Goal: Task Accomplishment & Management: Manage account settings

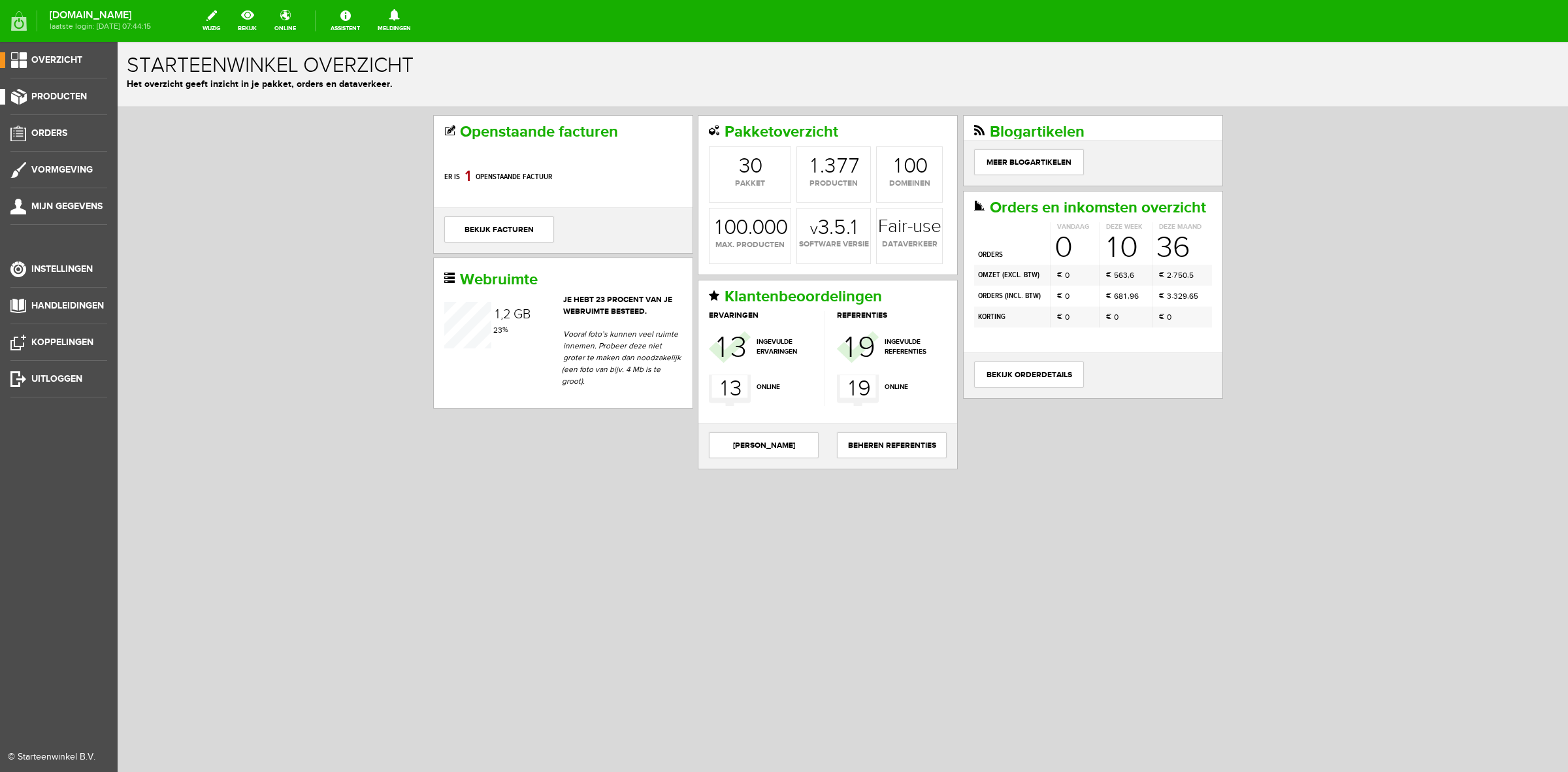
click at [90, 99] on link "Producten" at bounding box center [53, 97] width 107 height 16
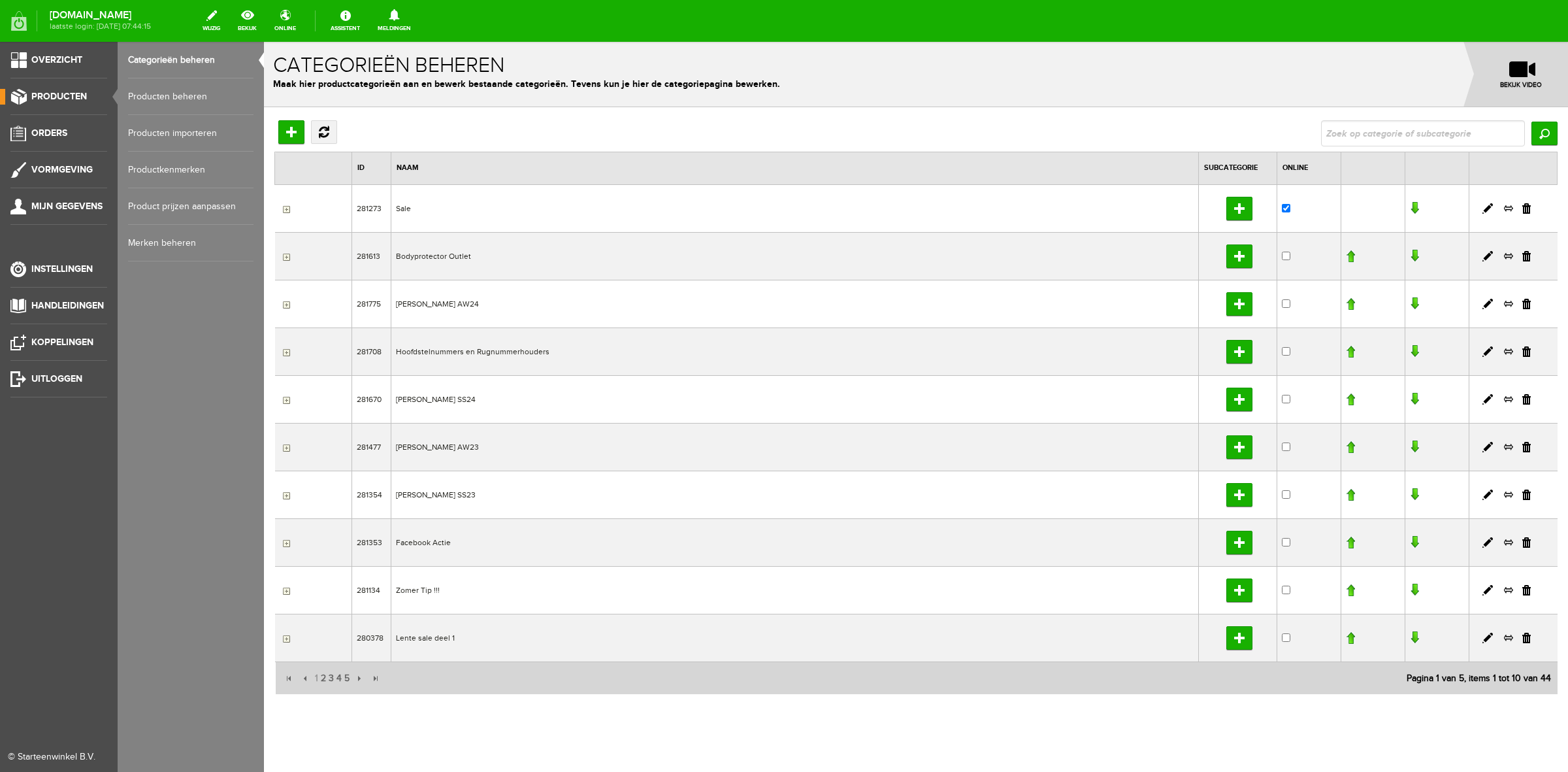
click at [131, 102] on link "Producten beheren" at bounding box center [190, 97] width 125 height 36
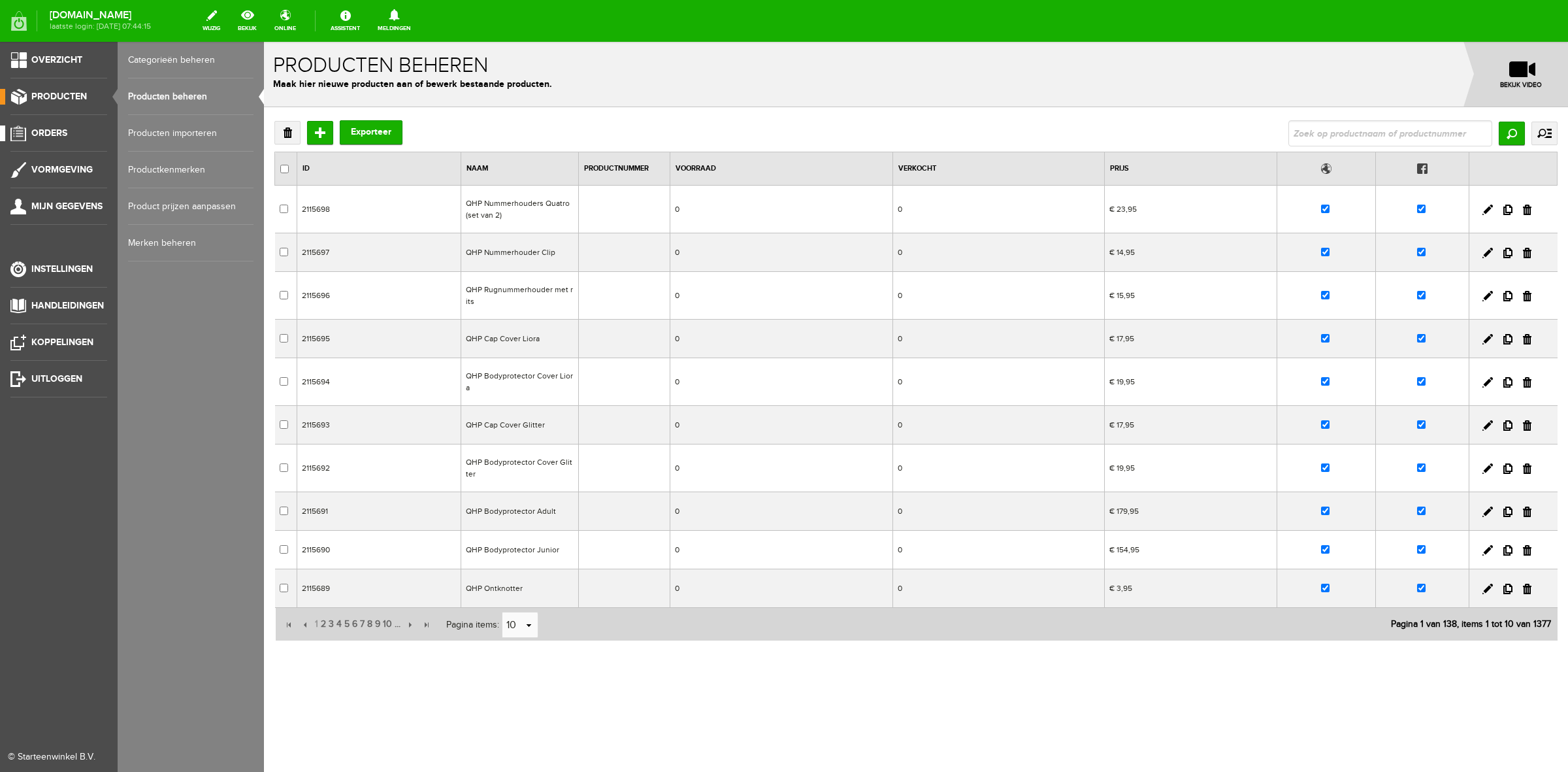
click at [90, 129] on link "Orders" at bounding box center [53, 133] width 107 height 16
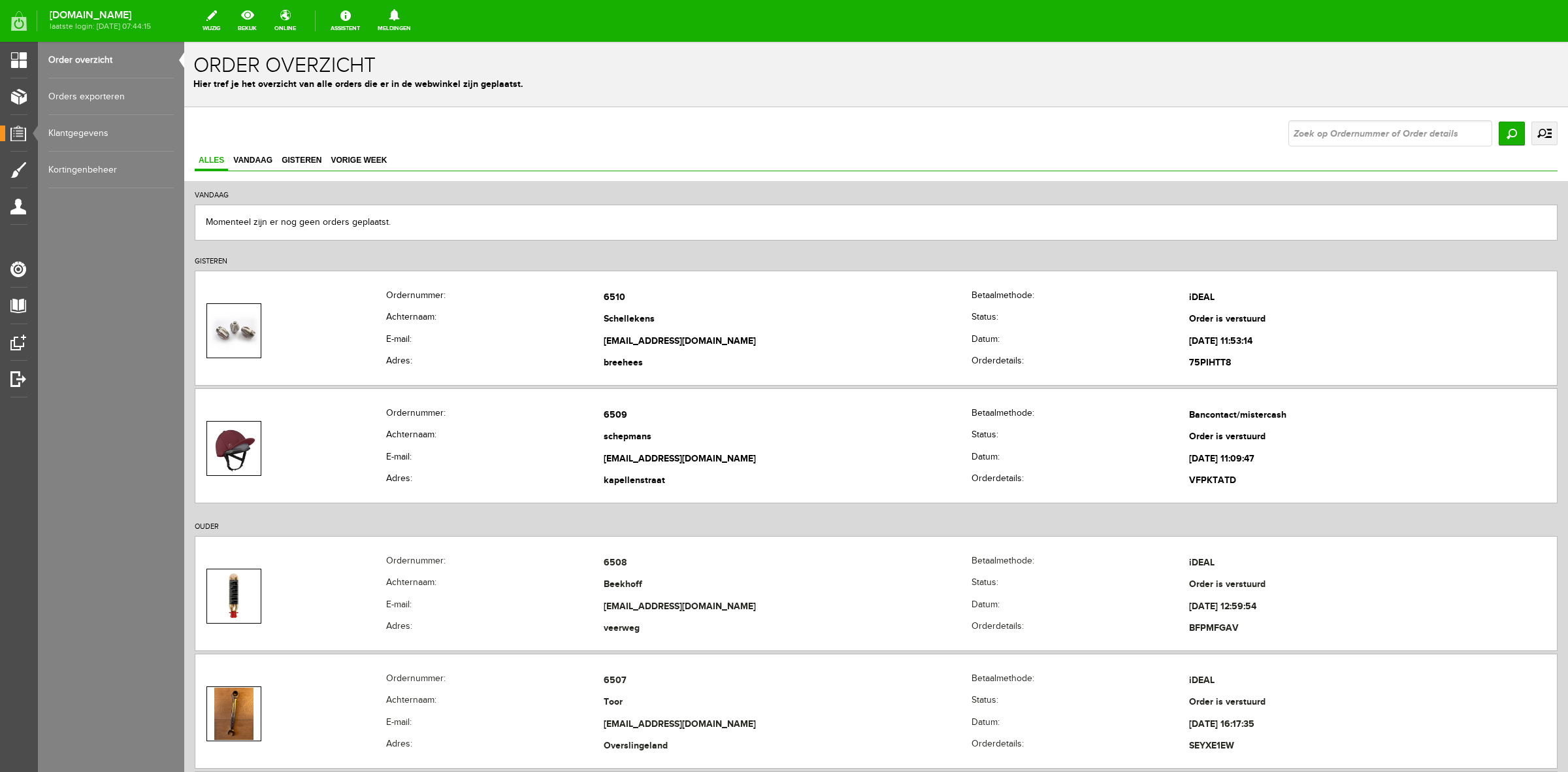
click at [1534, 129] on link "uitgebreid zoeken" at bounding box center [1544, 133] width 26 height 24
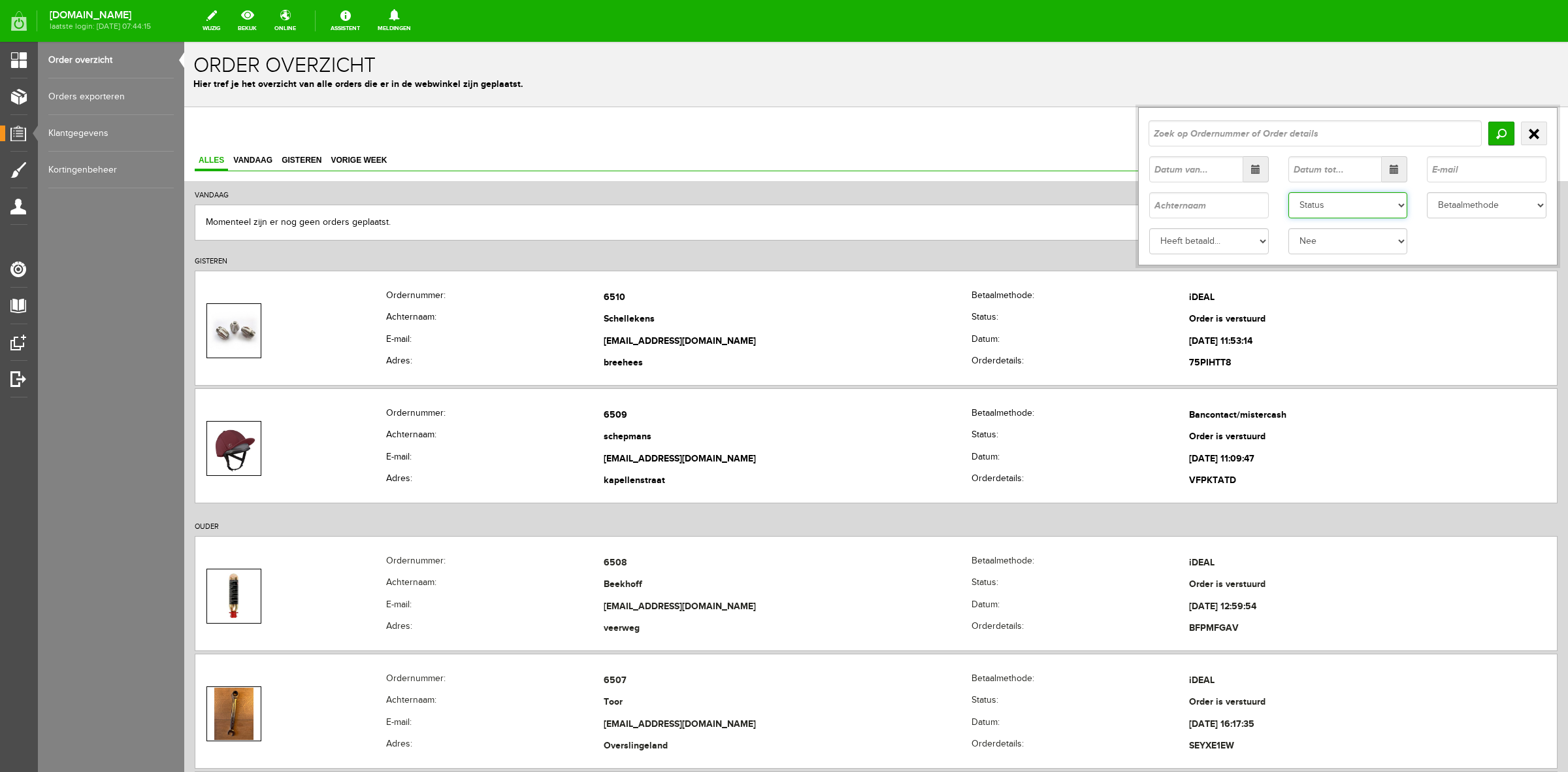
click at [1338, 205] on select "Status Order niet afgerond Nieuw Order in behandeling Wacht op leverancier Wach…" at bounding box center [1348, 205] width 120 height 26
click at [1289, 192] on select "Status Order niet afgerond Nieuw Order in behandeling Wacht op leverancier Wach…" at bounding box center [1348, 205] width 120 height 26
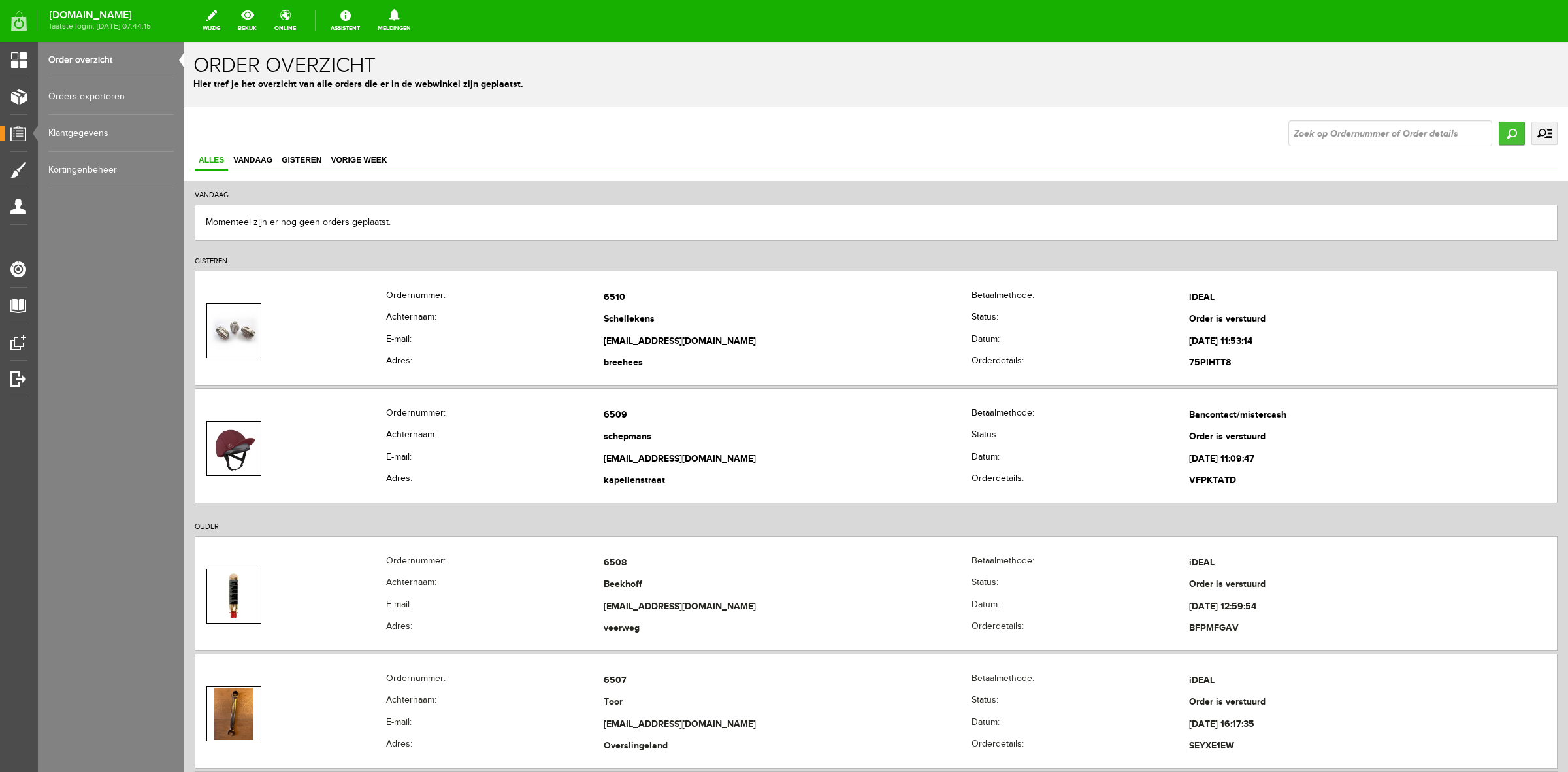
click at [1499, 128] on input "Zoeken" at bounding box center [1512, 133] width 26 height 24
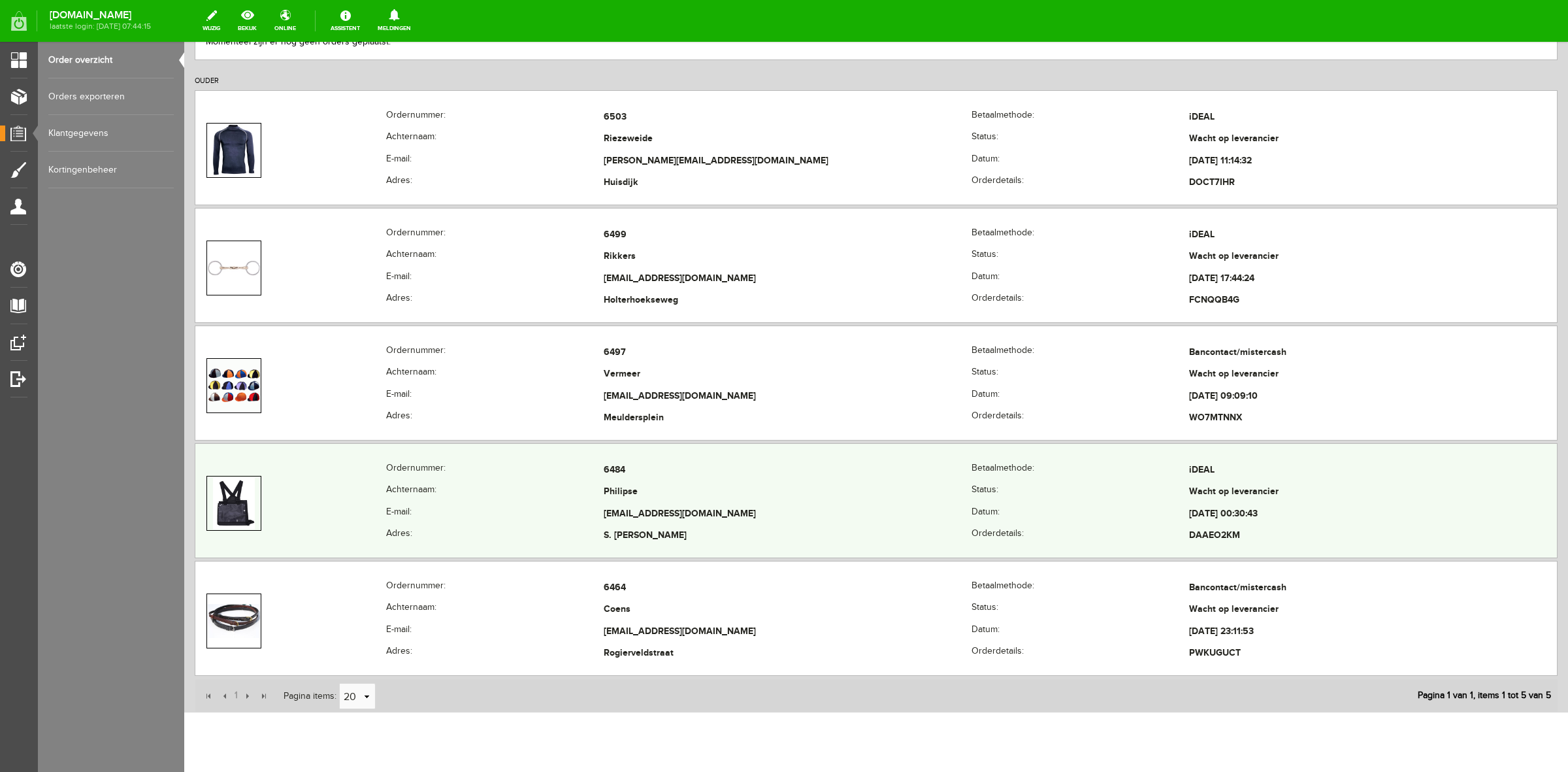
scroll to position [286, 0]
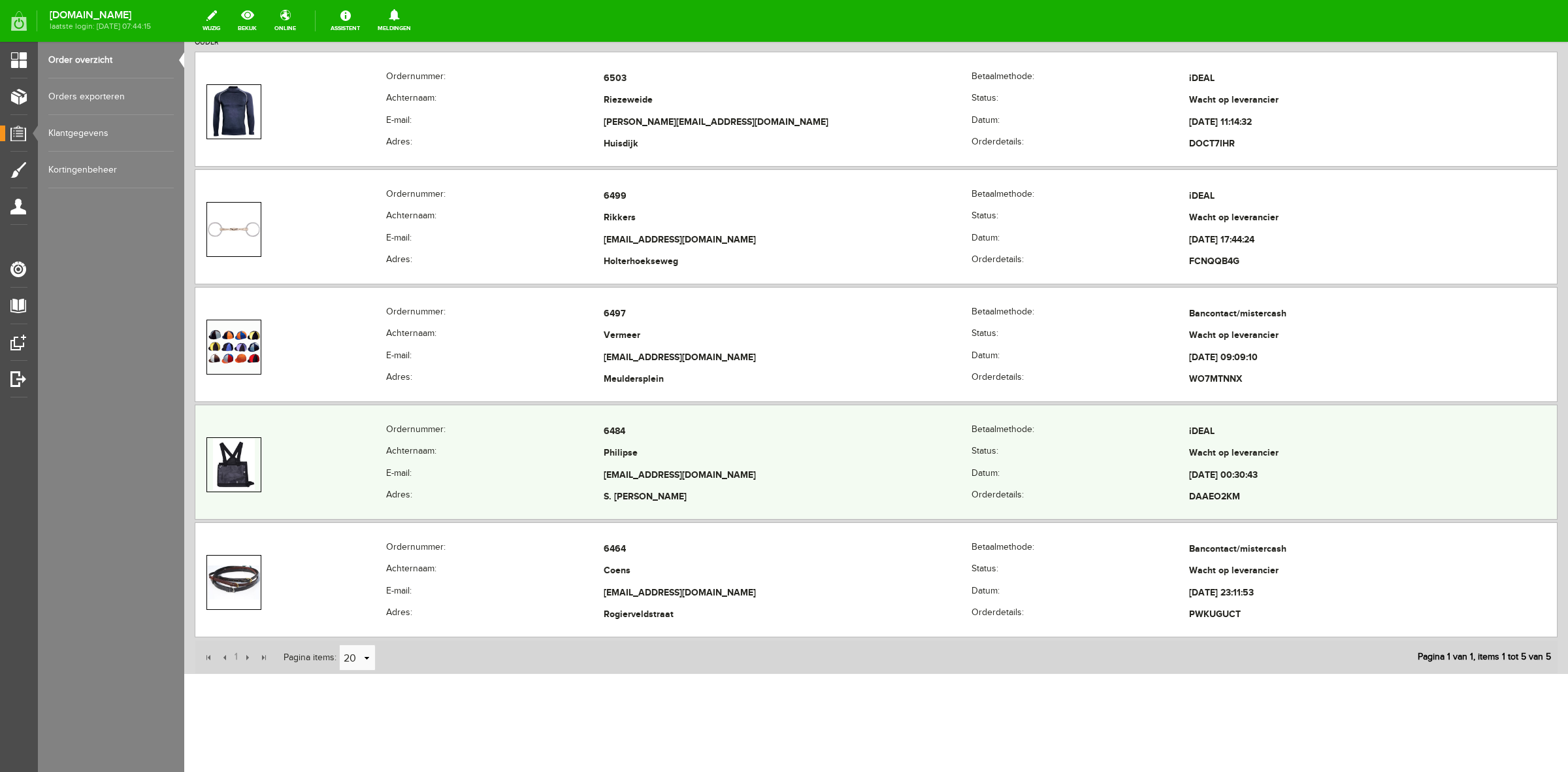
click at [228, 466] on img at bounding box center [234, 465] width 42 height 52
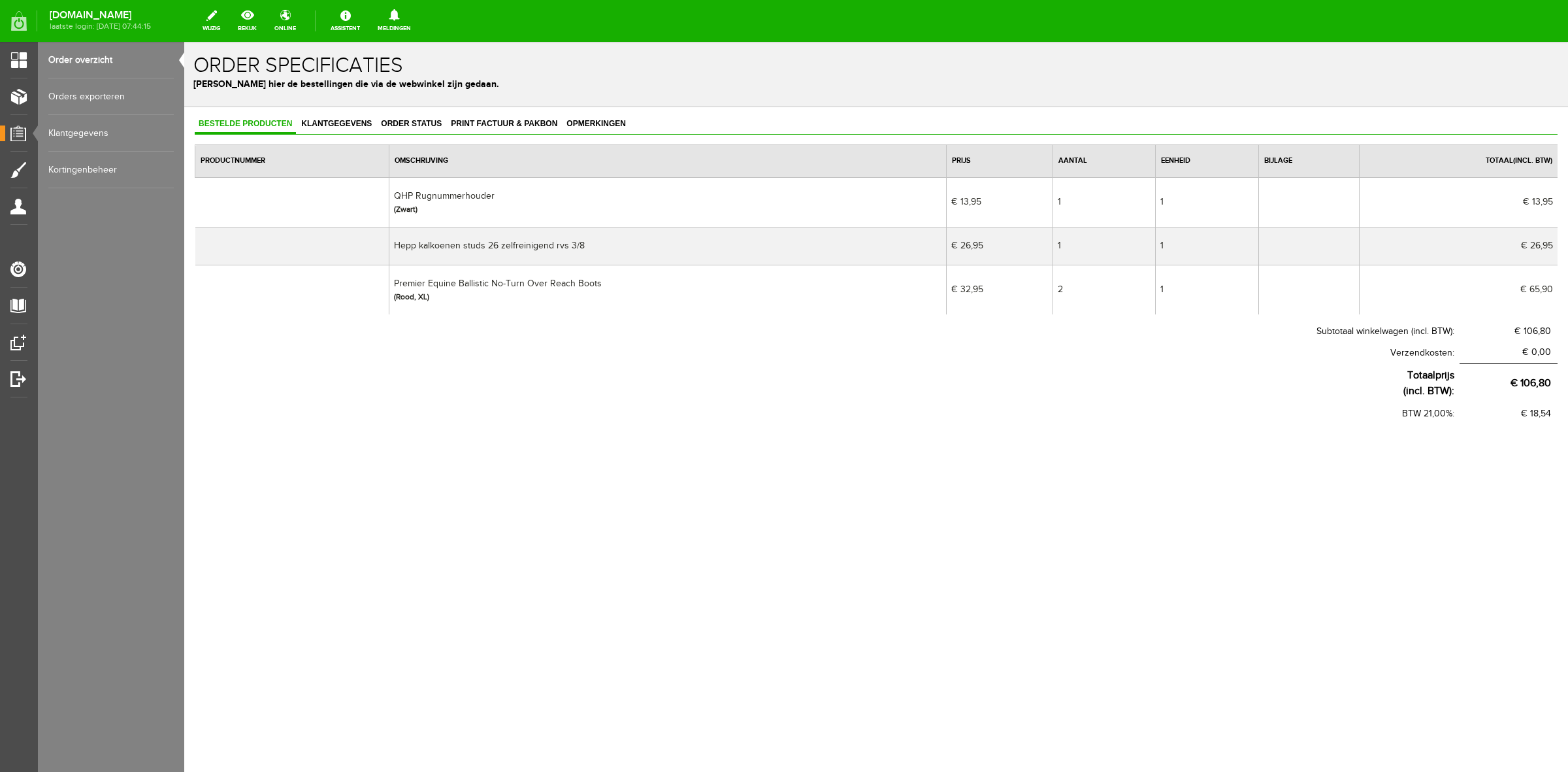
click at [111, 91] on link "Orders exporteren" at bounding box center [111, 97] width 125 height 36
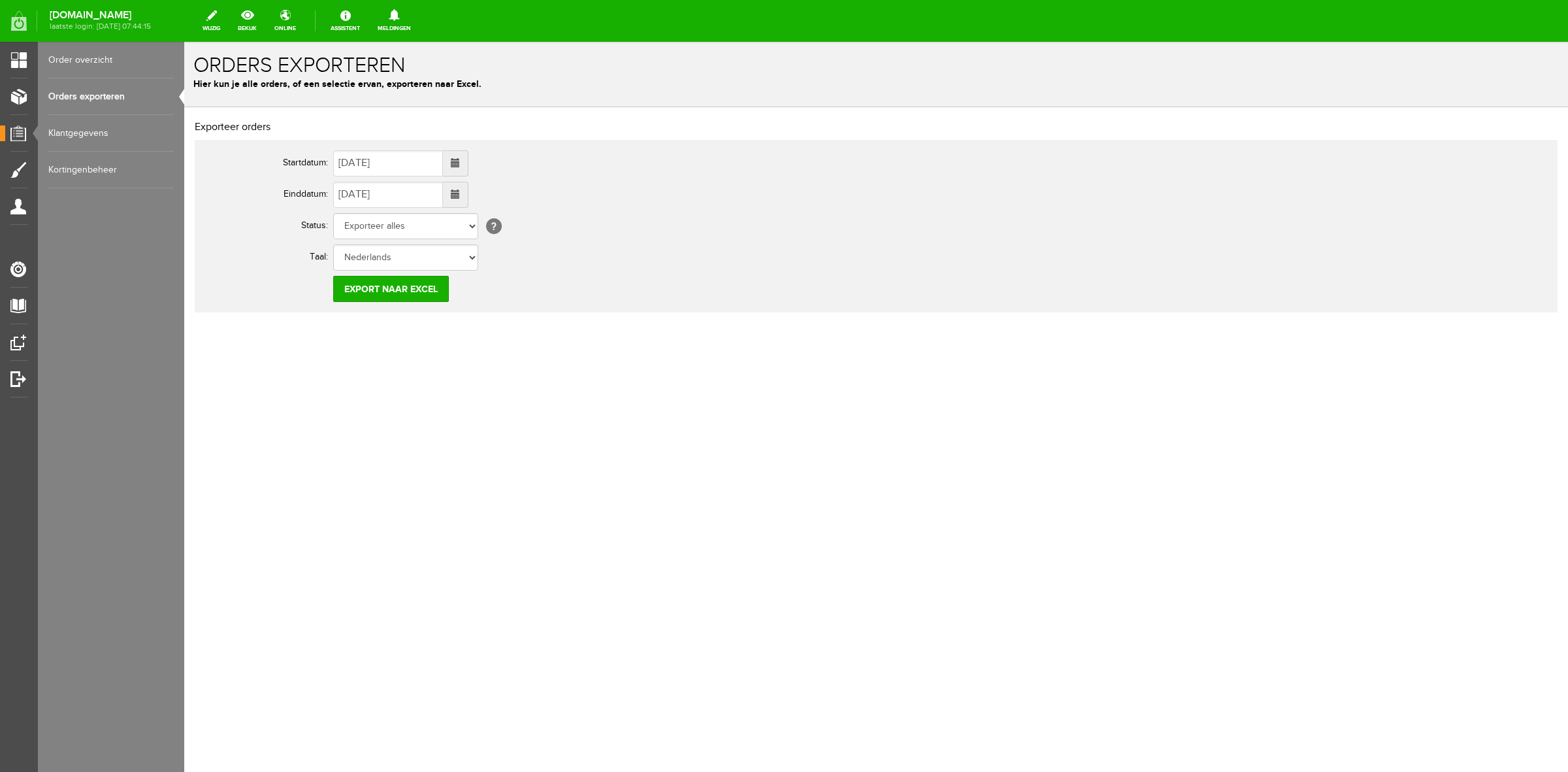
click at [105, 44] on link "Order overzicht" at bounding box center [111, 60] width 125 height 36
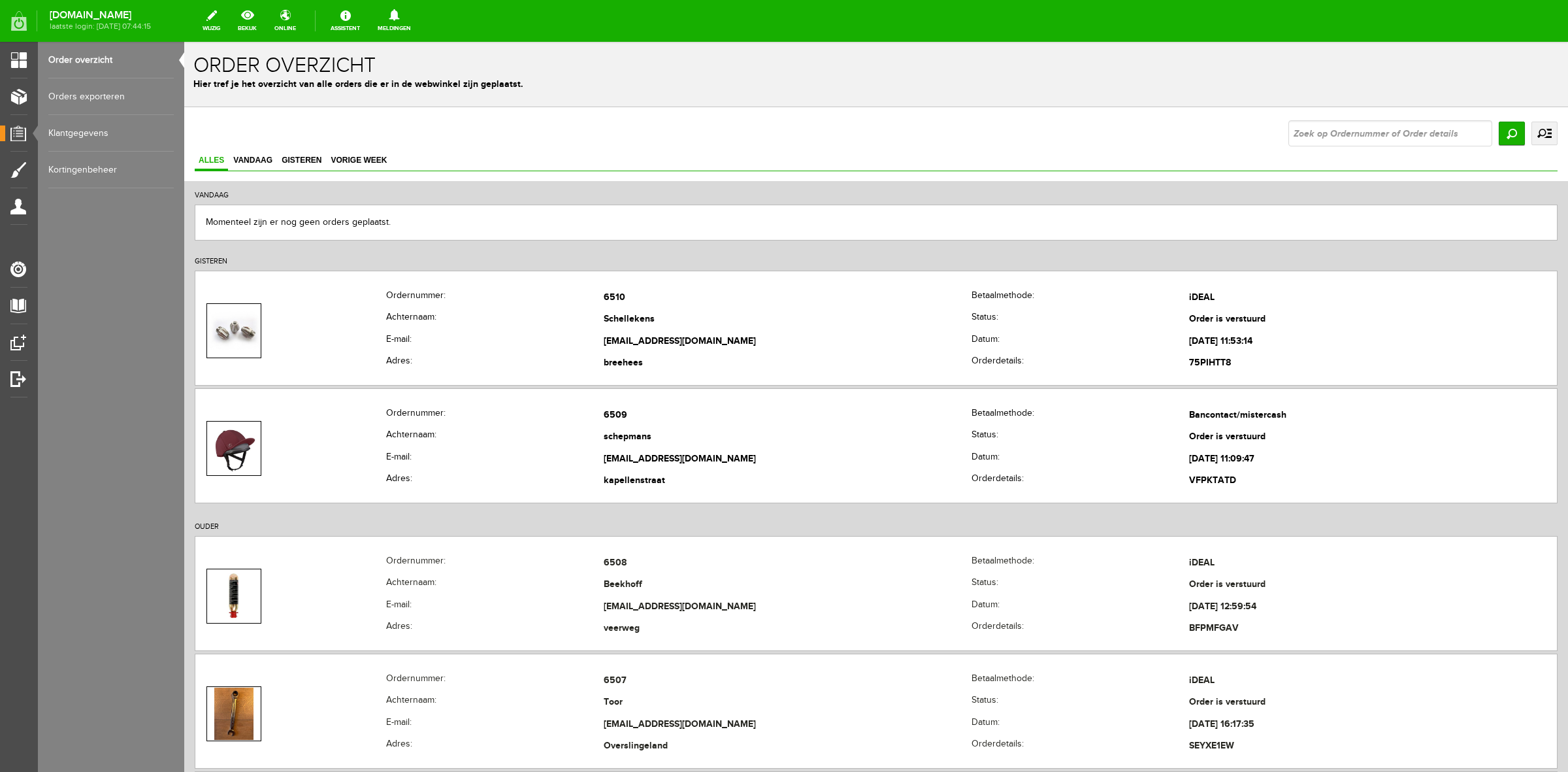
click at [1535, 128] on link "uitgebreid zoeken" at bounding box center [1544, 133] width 26 height 24
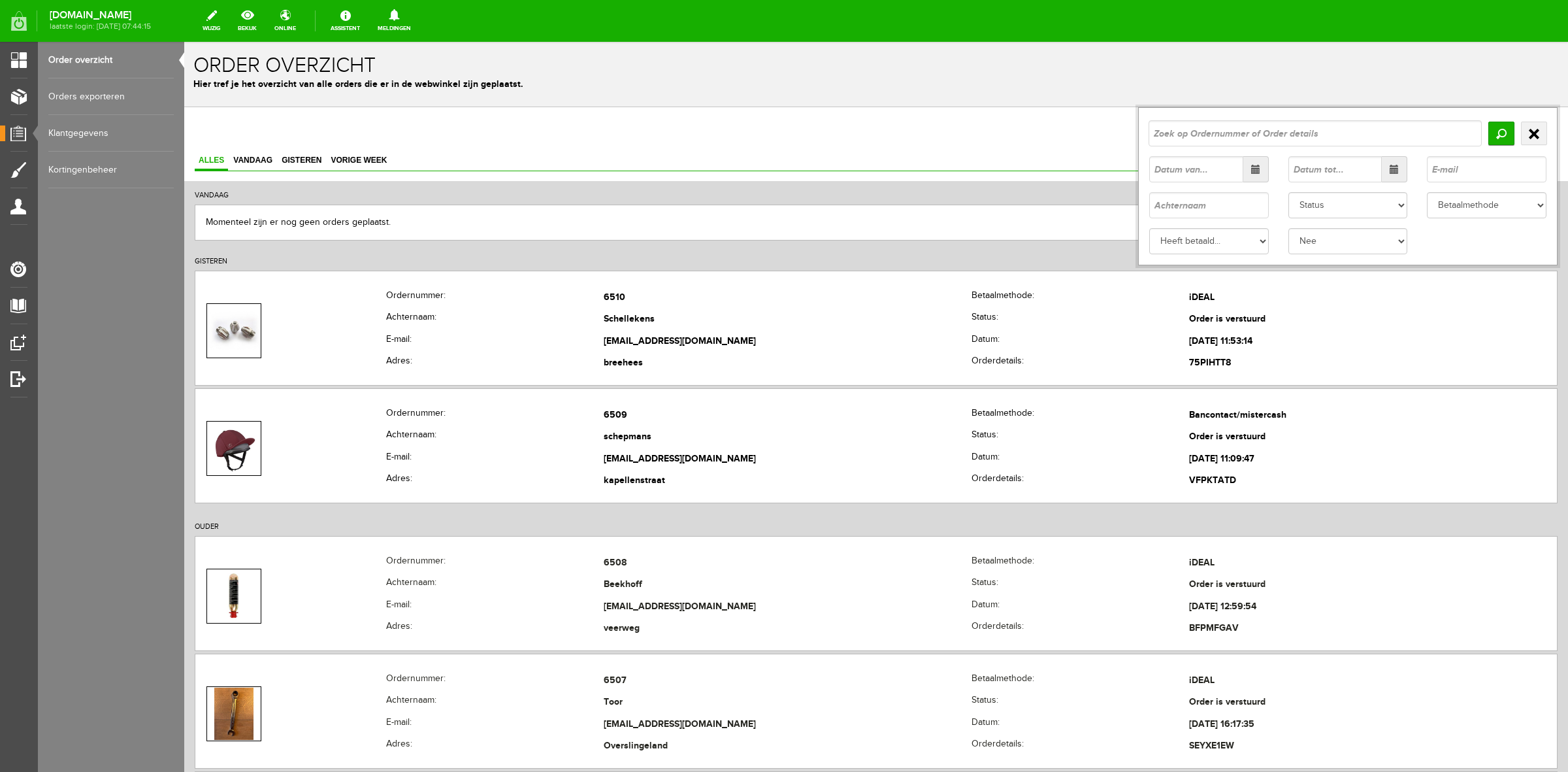
click at [1417, 194] on div "Betaalmethode Vooraf overmaken Op rekening Betalen bij ophalen Acceptgiro Rembo…" at bounding box center [1487, 205] width 140 height 26
click at [1392, 209] on select "Status Order niet afgerond Nieuw Order in behandeling Wacht op leverancier Wach…" at bounding box center [1348, 205] width 120 height 26
click at [1289, 192] on select "Status Order niet afgerond Nieuw Order in behandeling Wacht op leverancier Wach…" at bounding box center [1348, 205] width 120 height 26
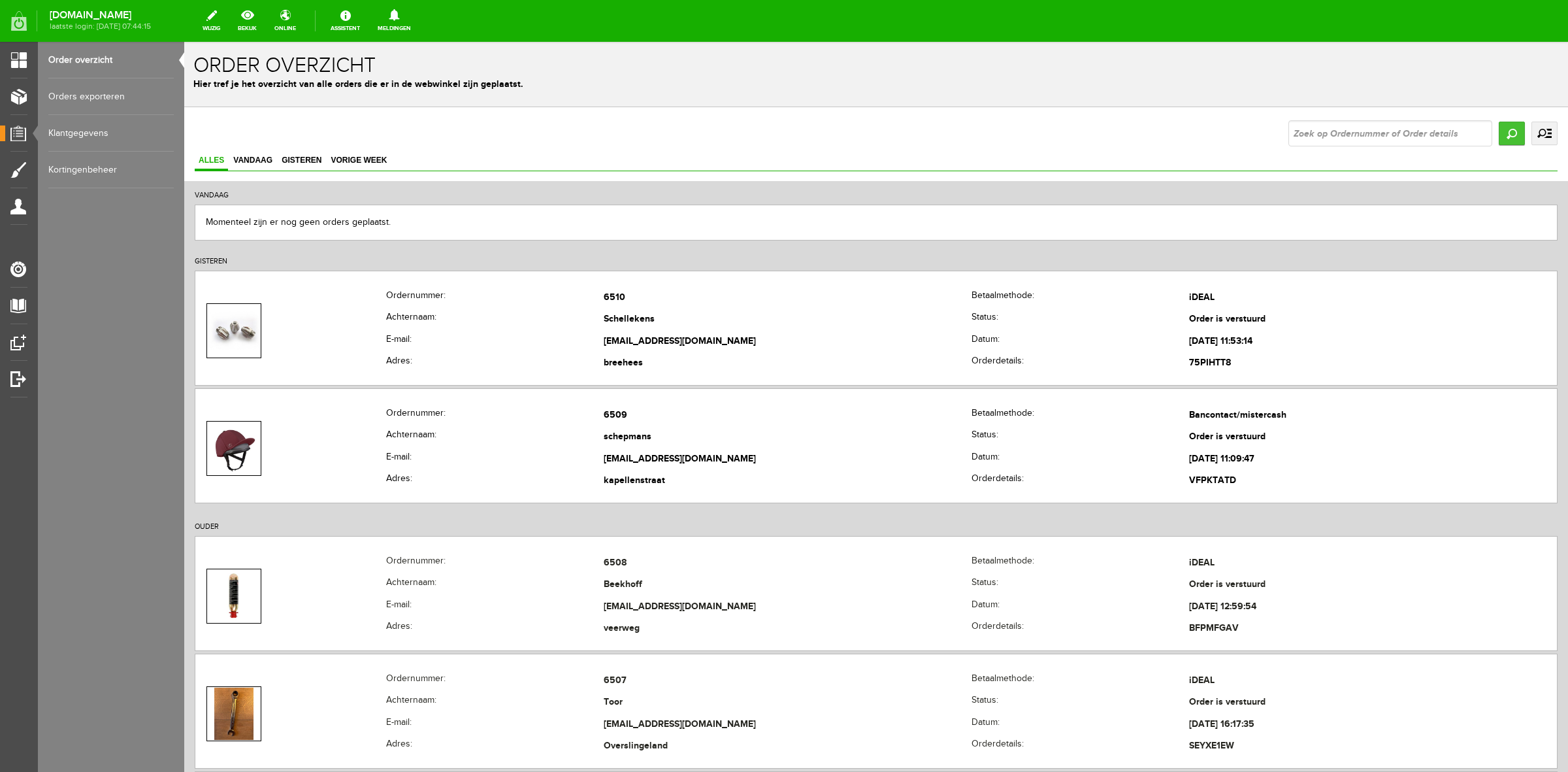
click at [1499, 132] on input "Zoeken" at bounding box center [1512, 133] width 26 height 24
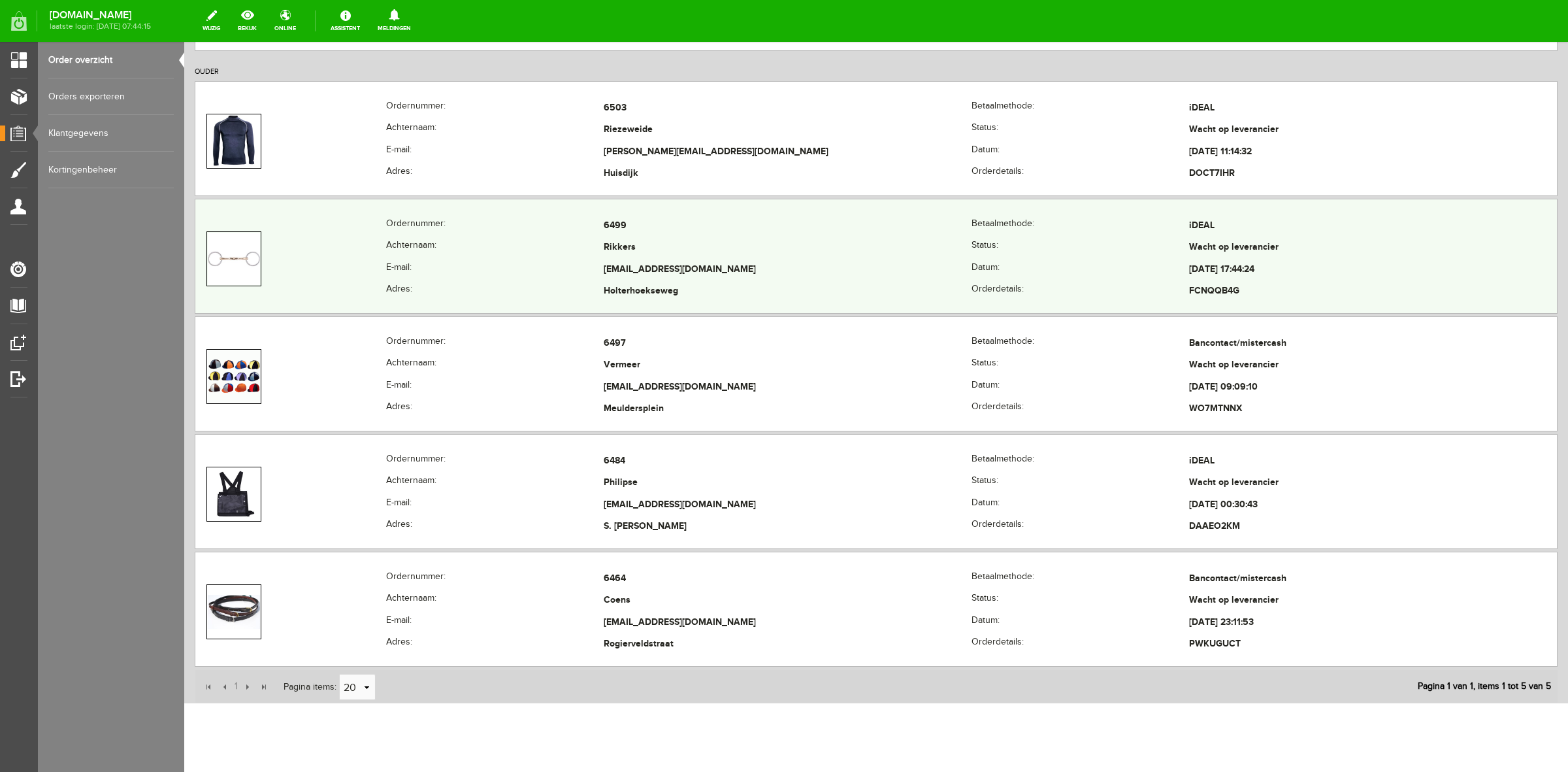
scroll to position [286, 0]
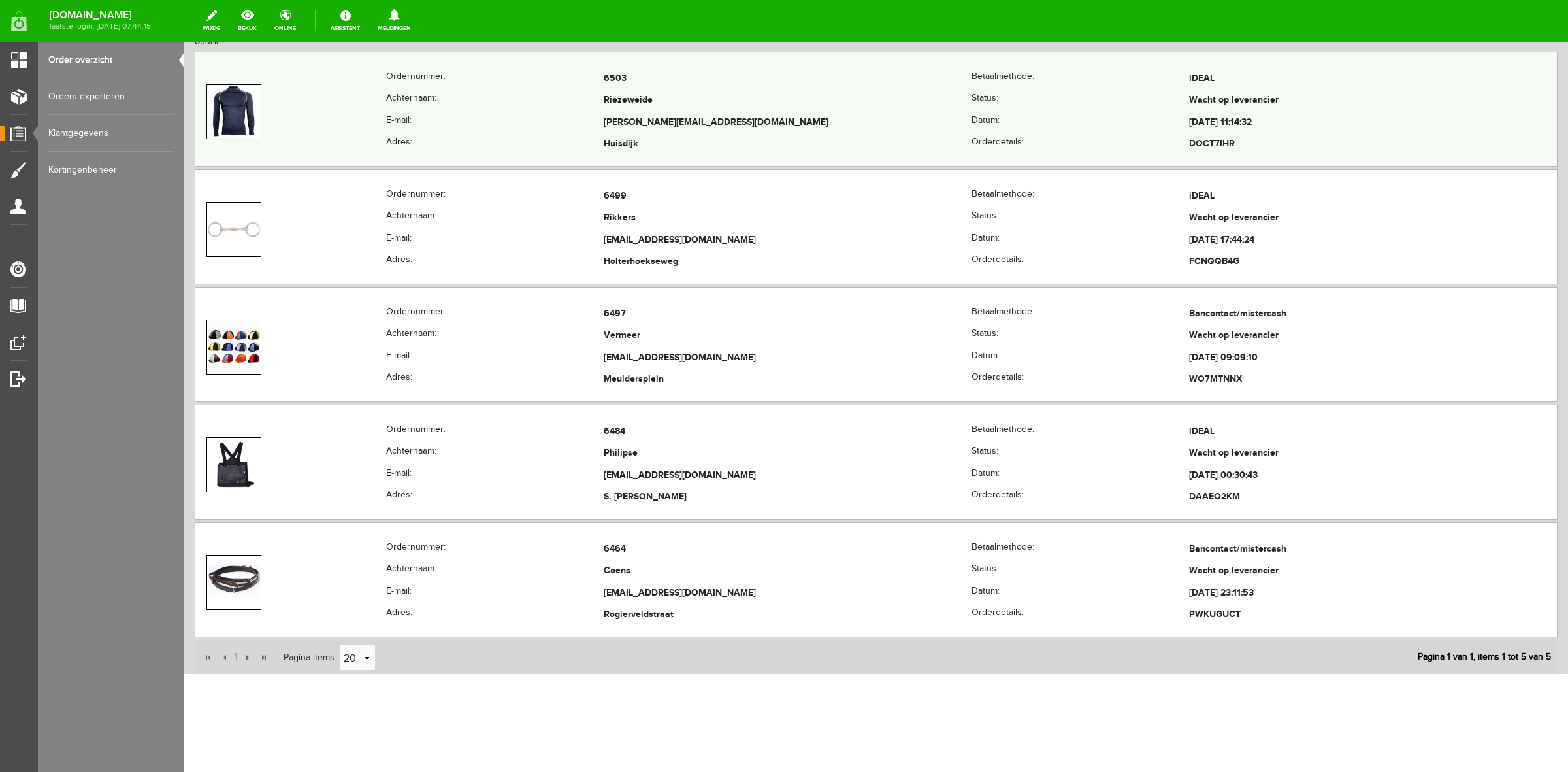
click at [371, 126] on td at bounding box center [290, 112] width 191 height 87
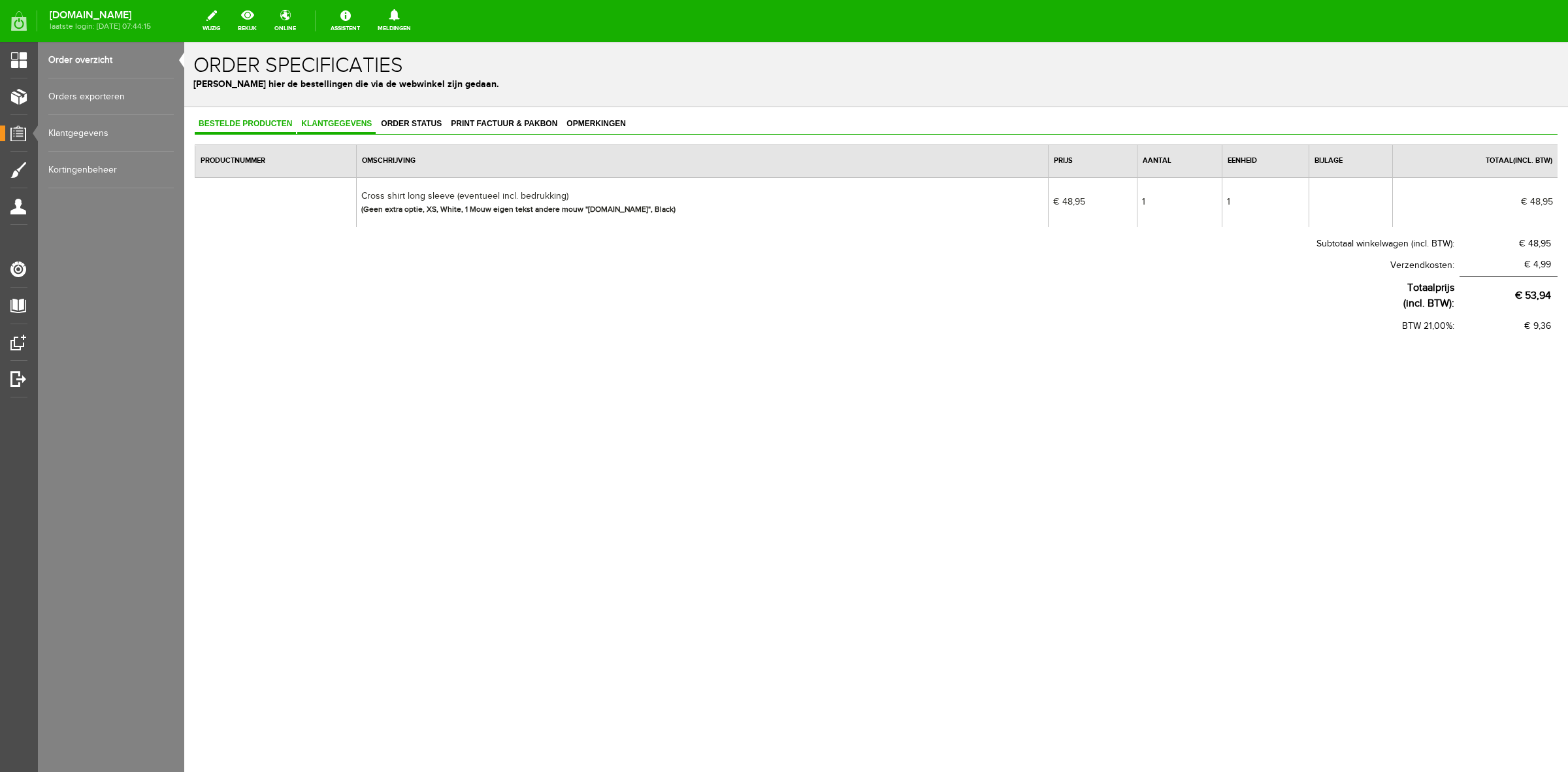
click at [351, 125] on span "Klantgegevens" at bounding box center [336, 124] width 79 height 10
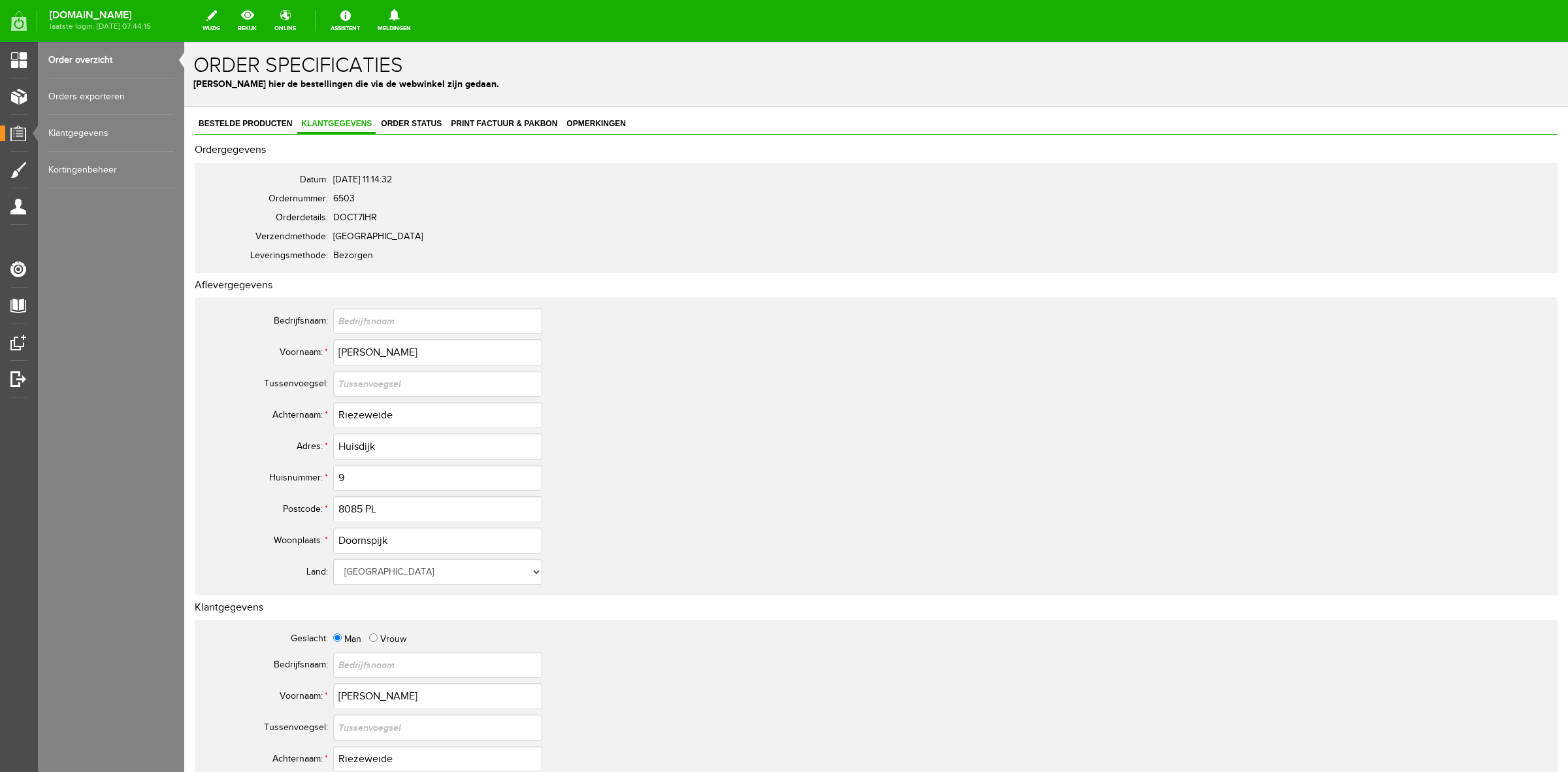
drag, startPoint x: 393, startPoint y: 367, endPoint x: 384, endPoint y: 361, distance: 10.8
click at [392, 366] on td "Annemarie" at bounding box center [581, 352] width 496 height 32
click at [382, 359] on input "Annemarie" at bounding box center [438, 352] width 209 height 26
click at [362, 420] on input "Riezeweide" at bounding box center [438, 415] width 209 height 26
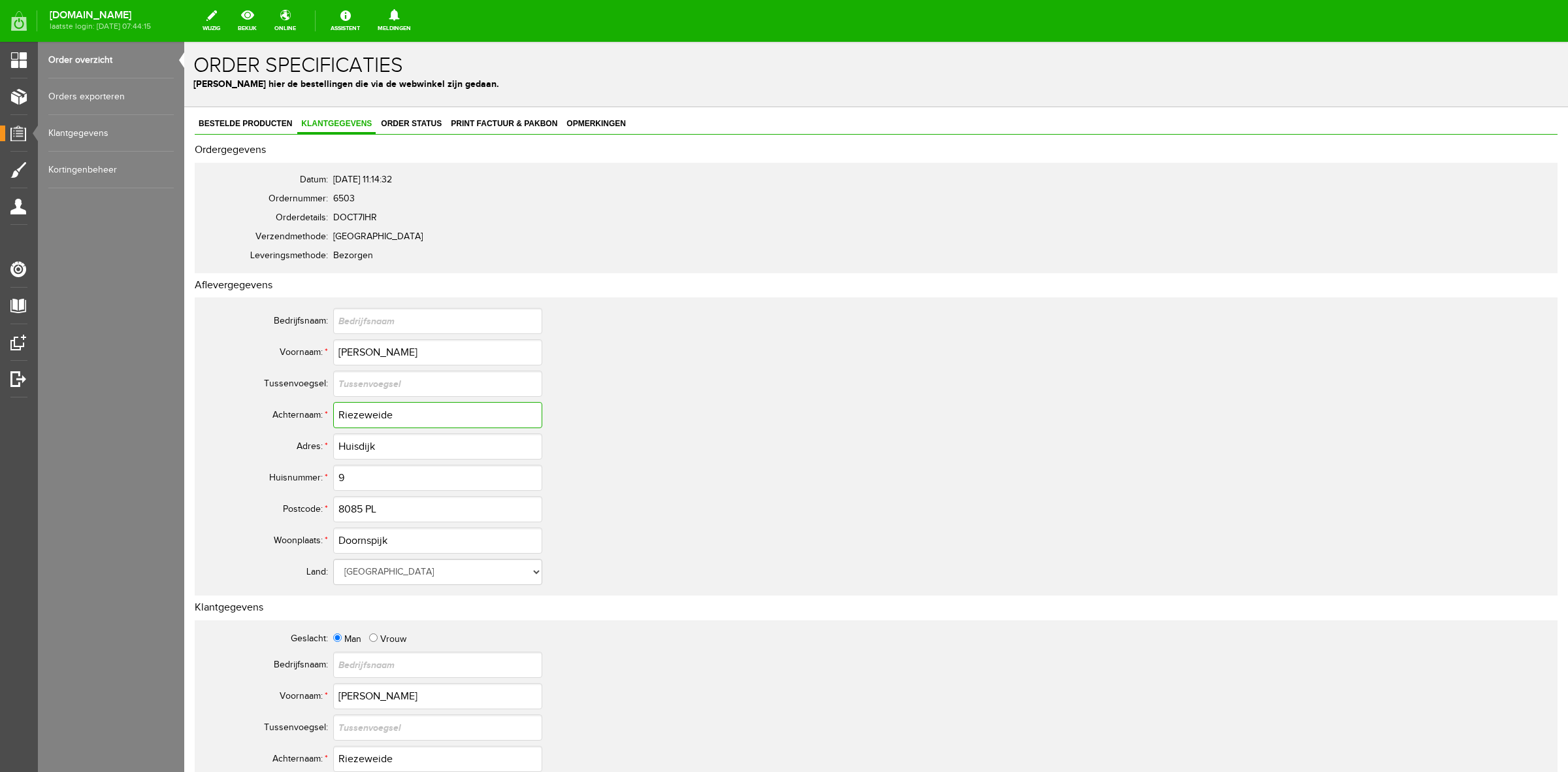
click at [362, 420] on input "Riezeweide" at bounding box center [438, 415] width 209 height 26
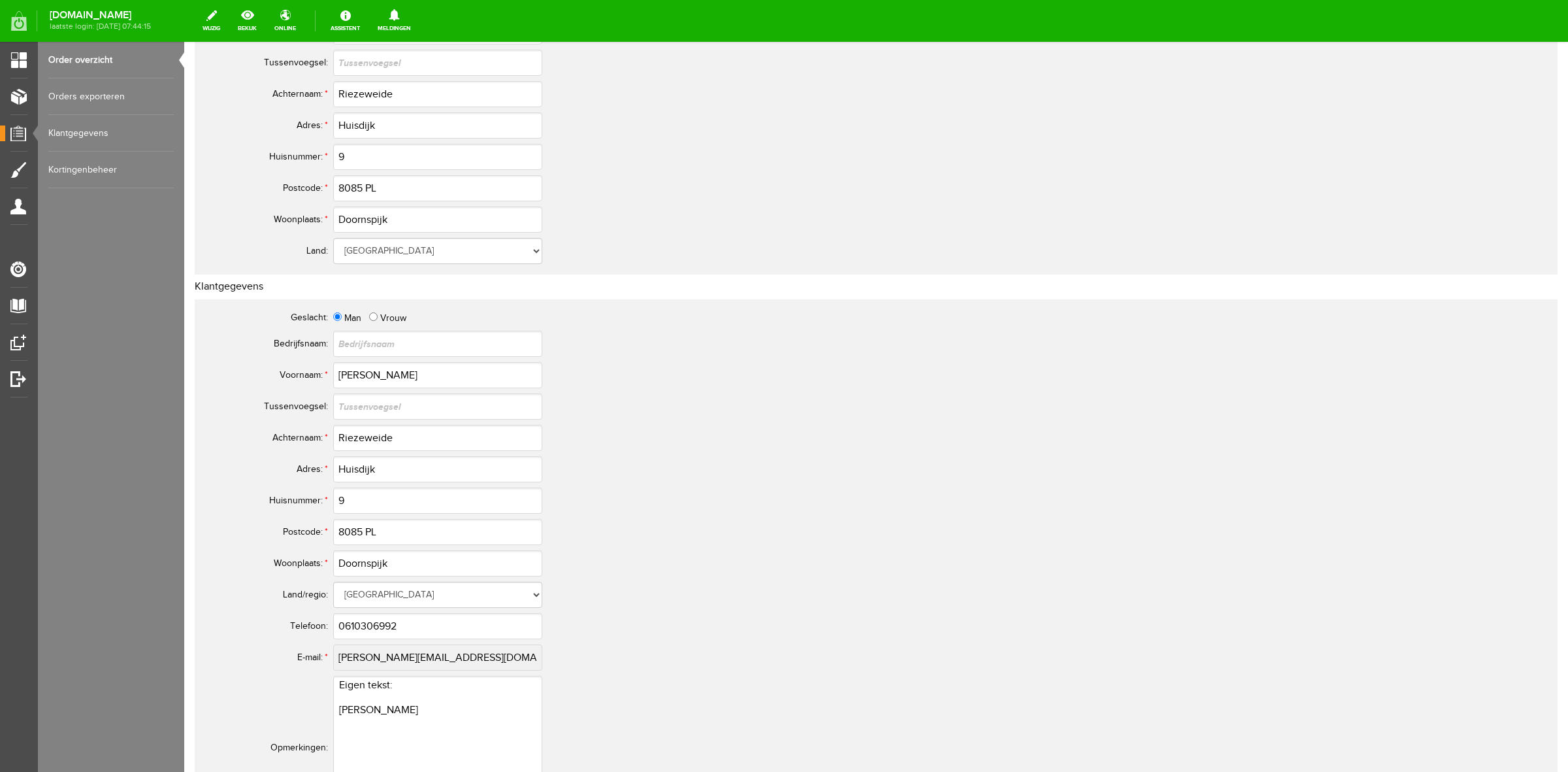
scroll to position [409, 0]
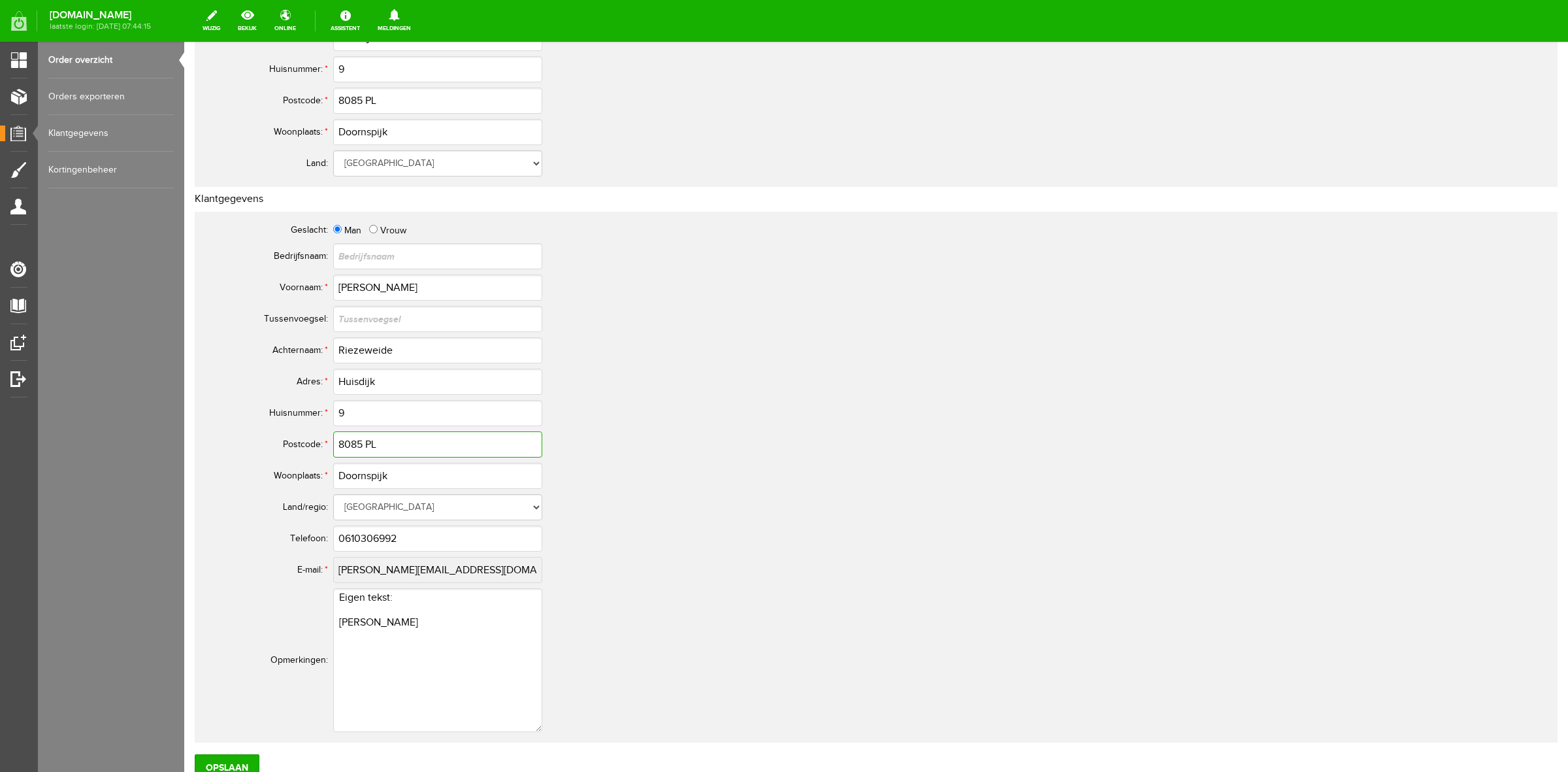
click at [371, 446] on input "8085 PL" at bounding box center [438, 444] width 209 height 26
click at [377, 535] on input "0610306992" at bounding box center [438, 538] width 209 height 26
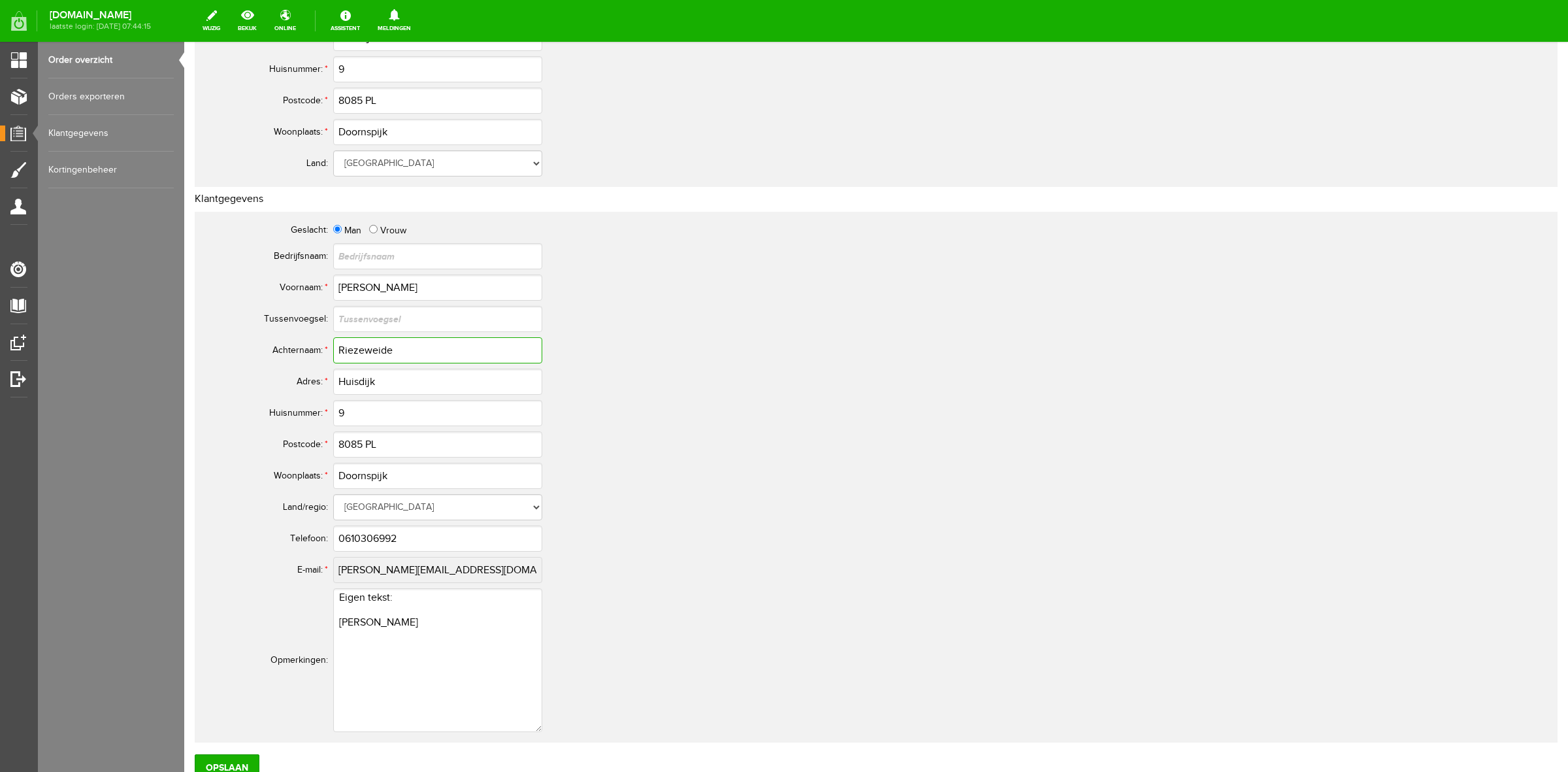
click at [348, 339] on input "Riezeweide" at bounding box center [438, 350] width 209 height 26
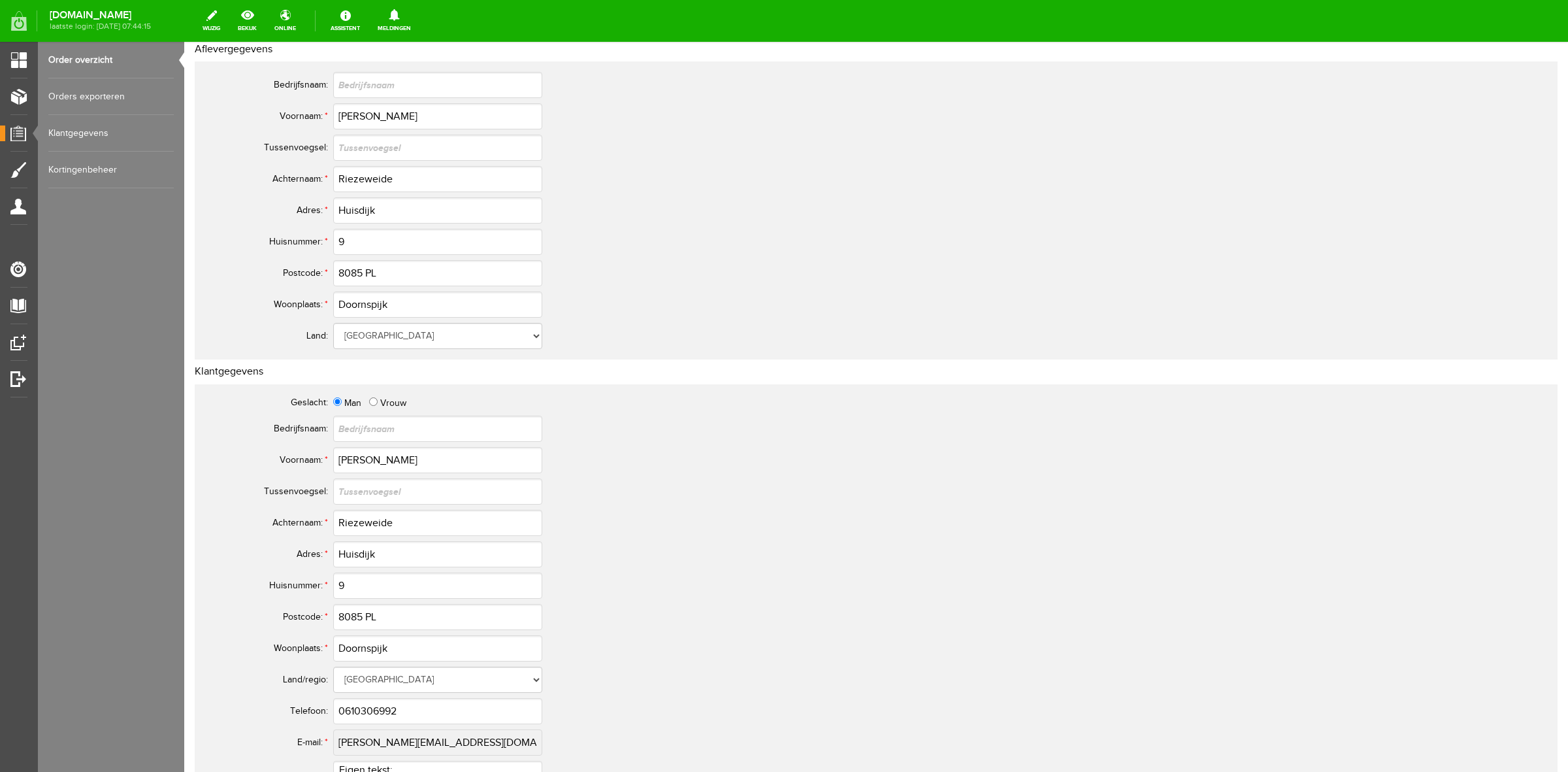
scroll to position [0, 0]
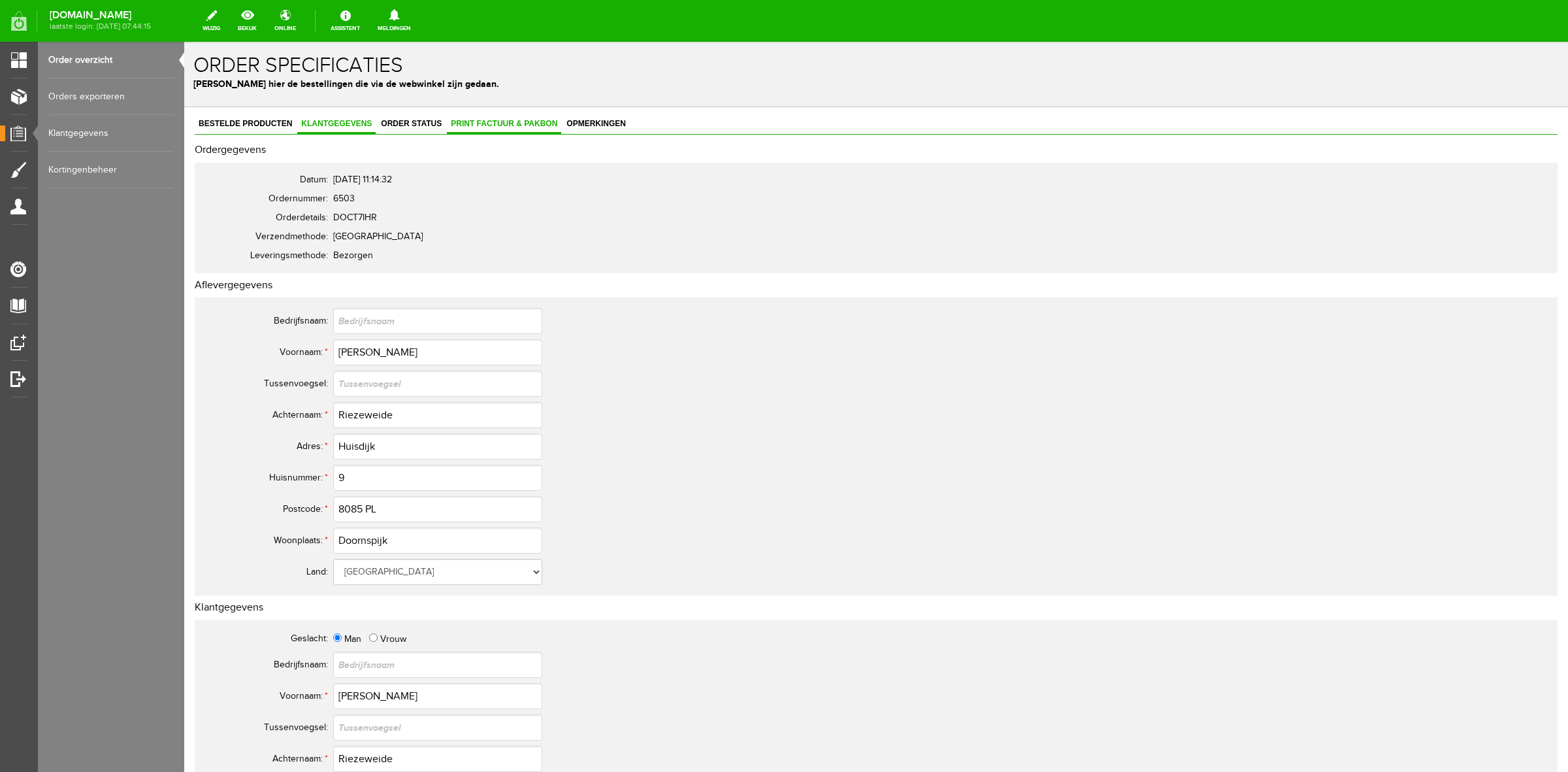
click at [514, 129] on link "Print factuur & pakbon" at bounding box center [504, 125] width 114 height 19
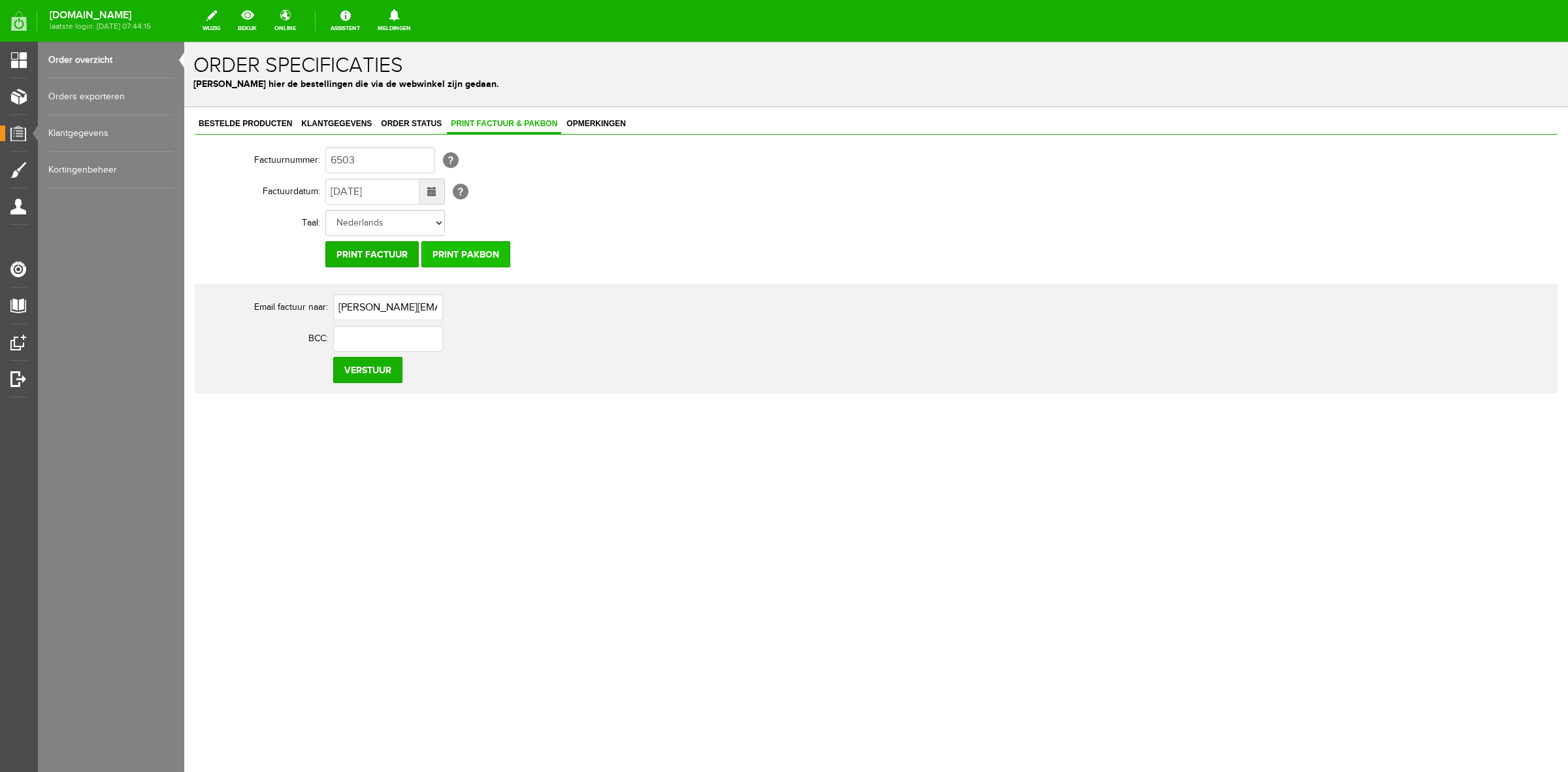
click at [490, 252] on input "Print pakbon" at bounding box center [466, 254] width 89 height 26
click at [429, 122] on span "Order status" at bounding box center [411, 124] width 69 height 10
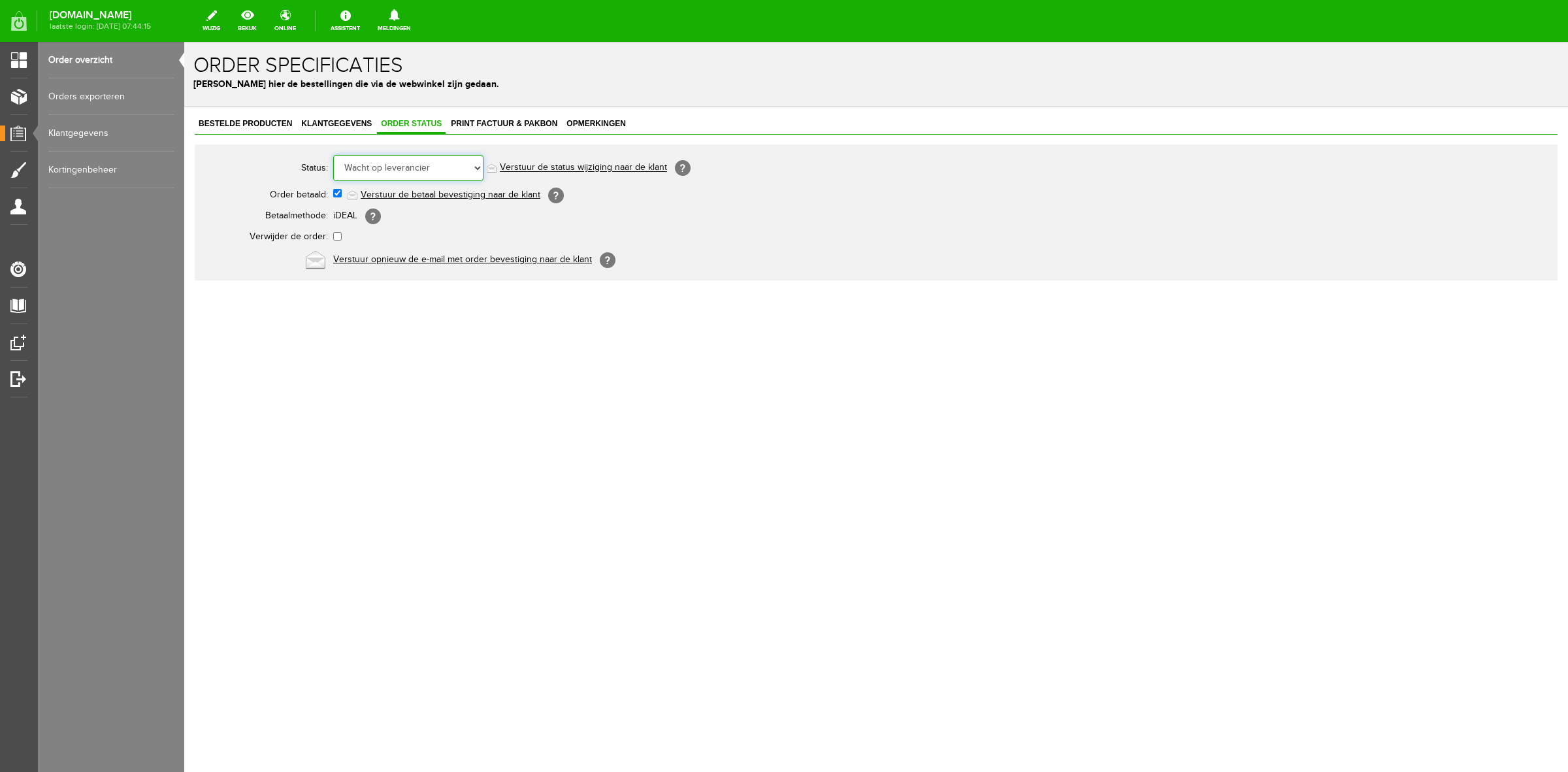
click at [430, 177] on select "Order niet afgerond Nieuw Order in behandeling Wacht op leverancier Wacht op be…" at bounding box center [408, 167] width 151 height 26
select select "5"
click at [333, 155] on select "Order niet afgerond Nieuw Order in behandeling Wacht op leverancier Wacht op be…" at bounding box center [408, 167] width 151 height 26
click at [537, 165] on link "Verstuur de status wijziging naar de klant" at bounding box center [583, 167] width 167 height 10
click at [99, 71] on link "Order overzicht" at bounding box center [111, 60] width 125 height 36
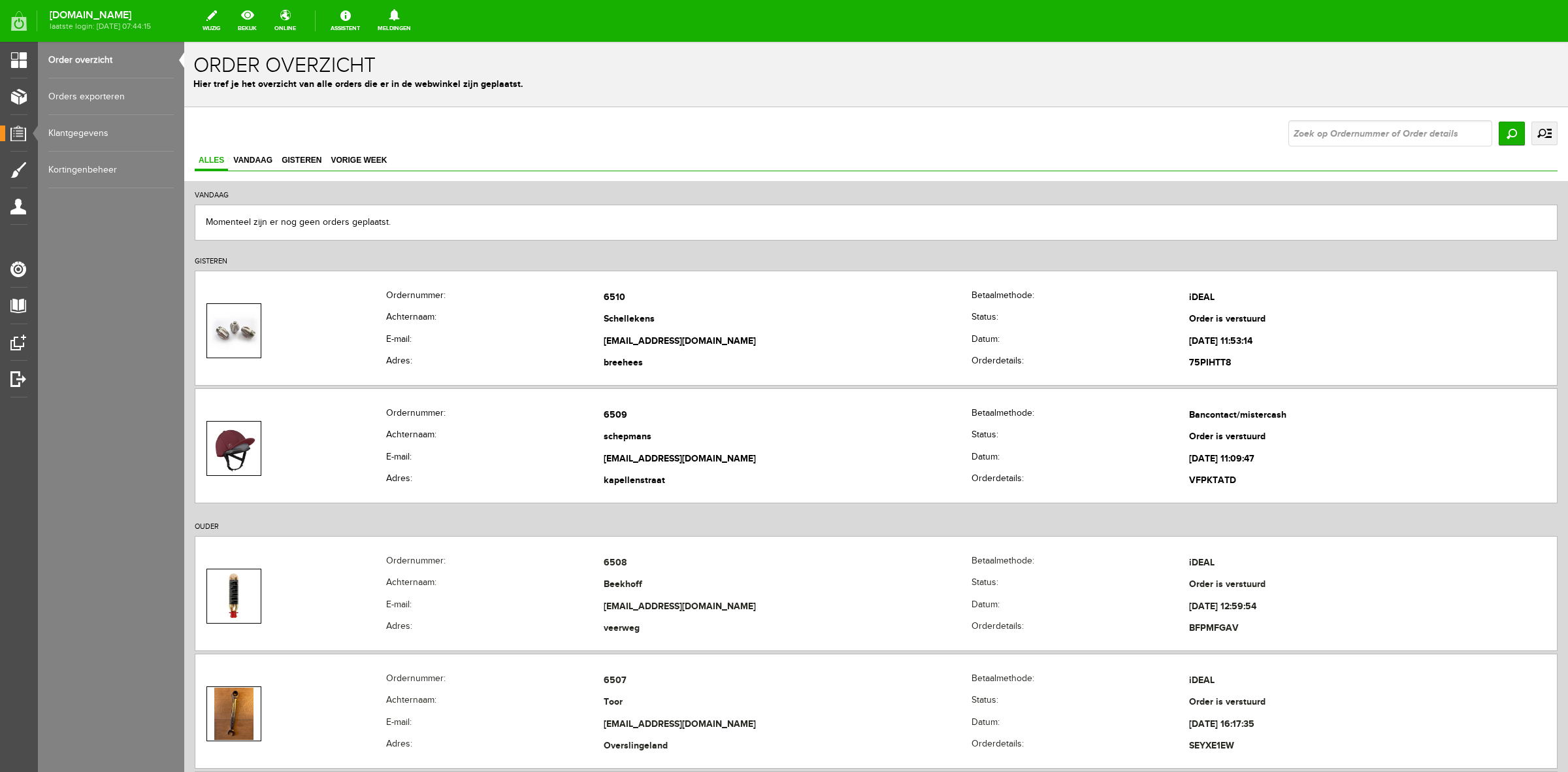
click at [1532, 129] on link "uitgebreid zoeken" at bounding box center [1544, 133] width 26 height 24
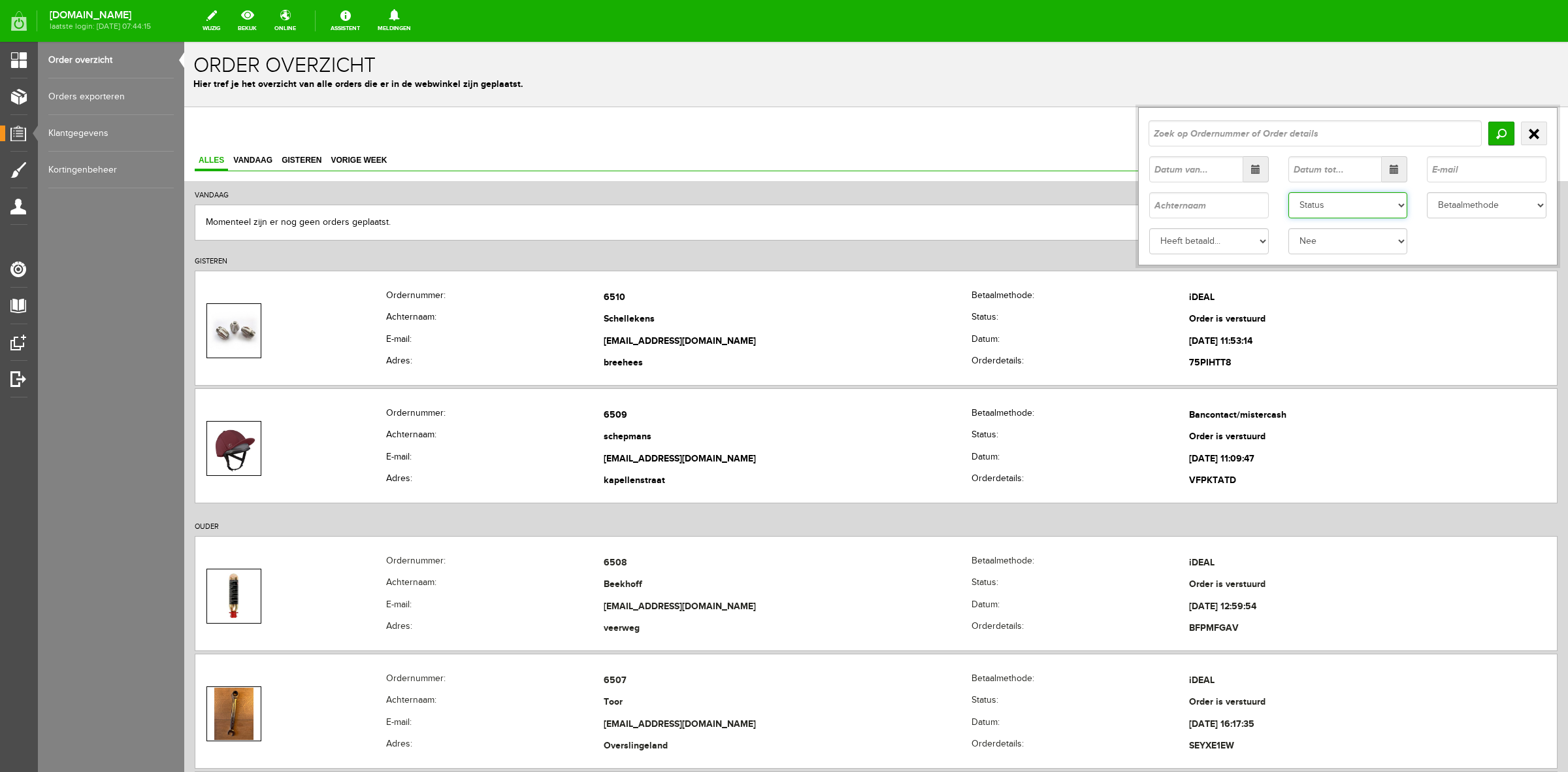
click at [1382, 198] on select "Status Order niet afgerond Nieuw Order in behandeling Wacht op leverancier Wach…" at bounding box center [1348, 205] width 120 height 26
click at [1289, 192] on select "Status Order niet afgerond Nieuw Order in behandeling Wacht op leverancier Wach…" at bounding box center [1348, 205] width 120 height 26
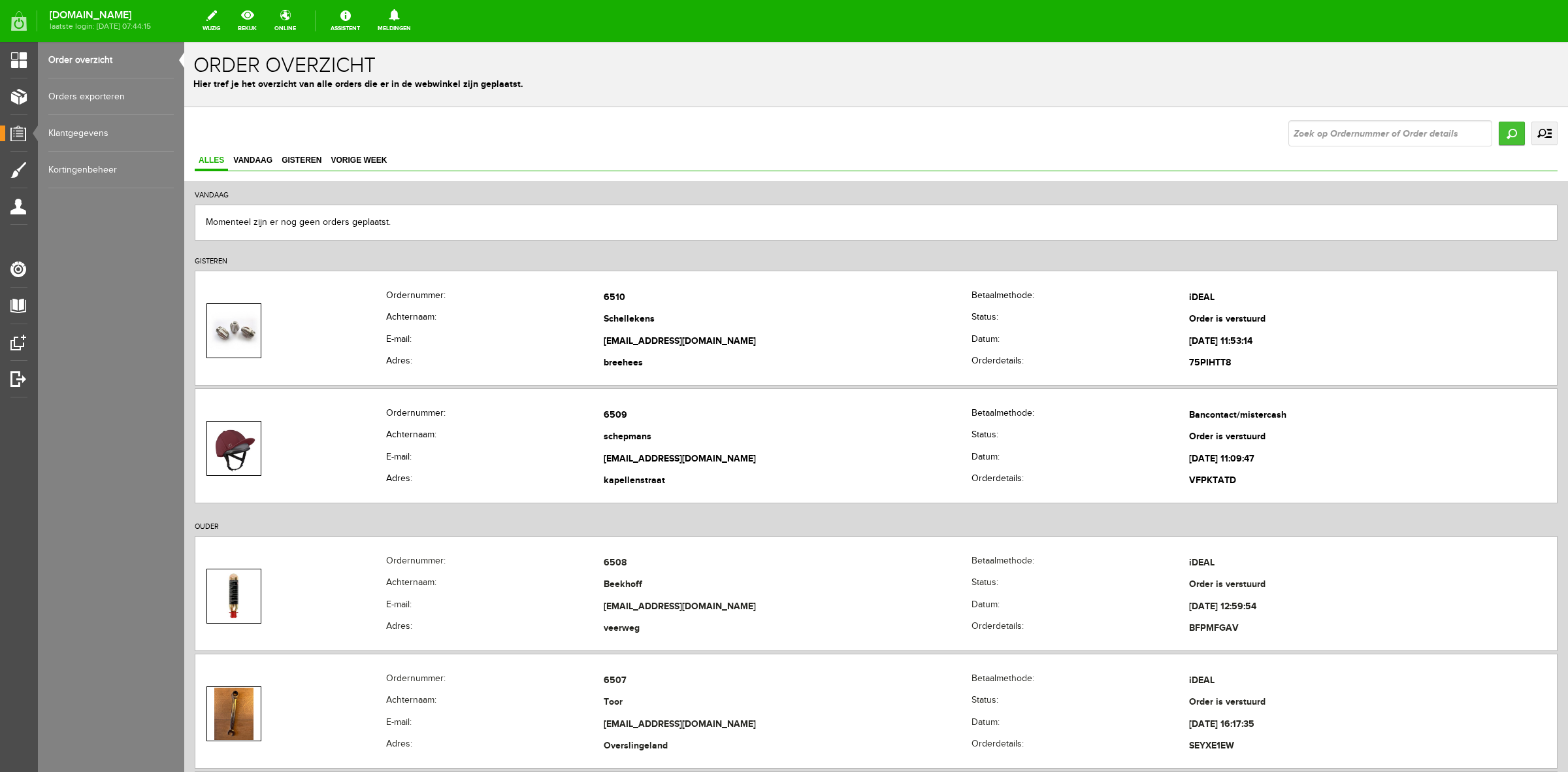
click at [1500, 137] on input "Zoeken" at bounding box center [1512, 133] width 26 height 24
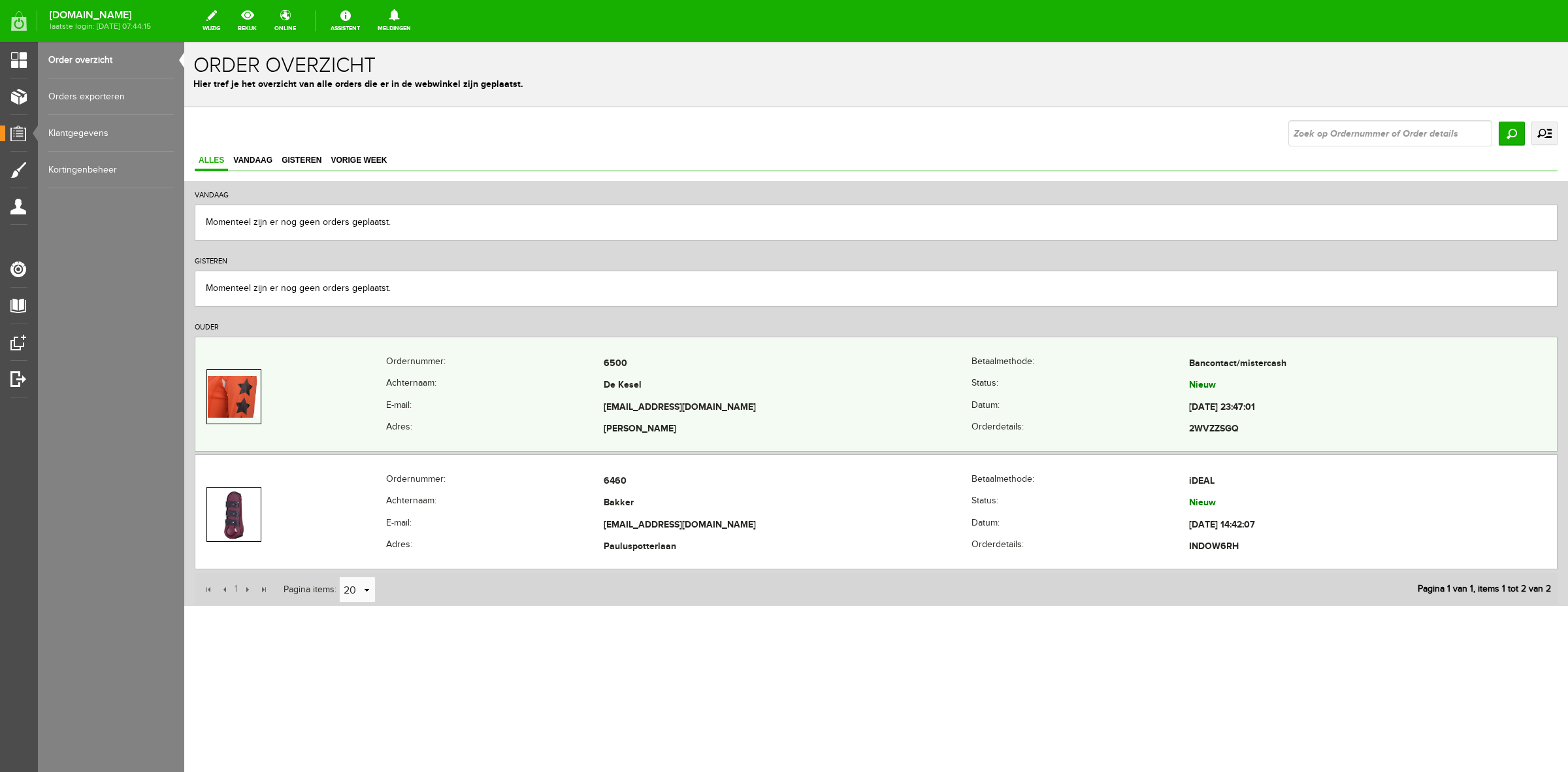
click at [709, 386] on td "De Kesel" at bounding box center [788, 386] width 368 height 22
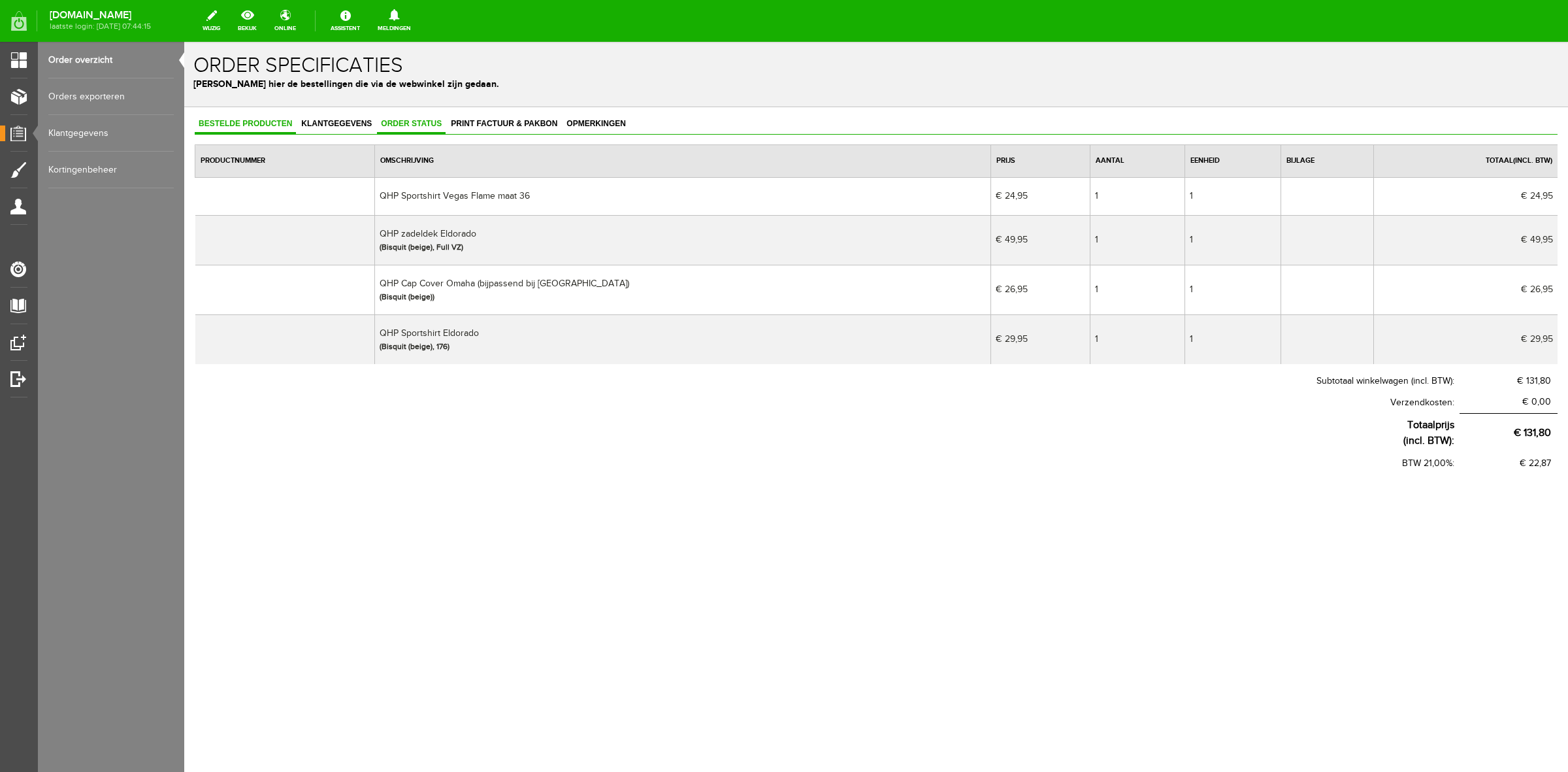
click at [433, 125] on span "Order status" at bounding box center [411, 124] width 69 height 10
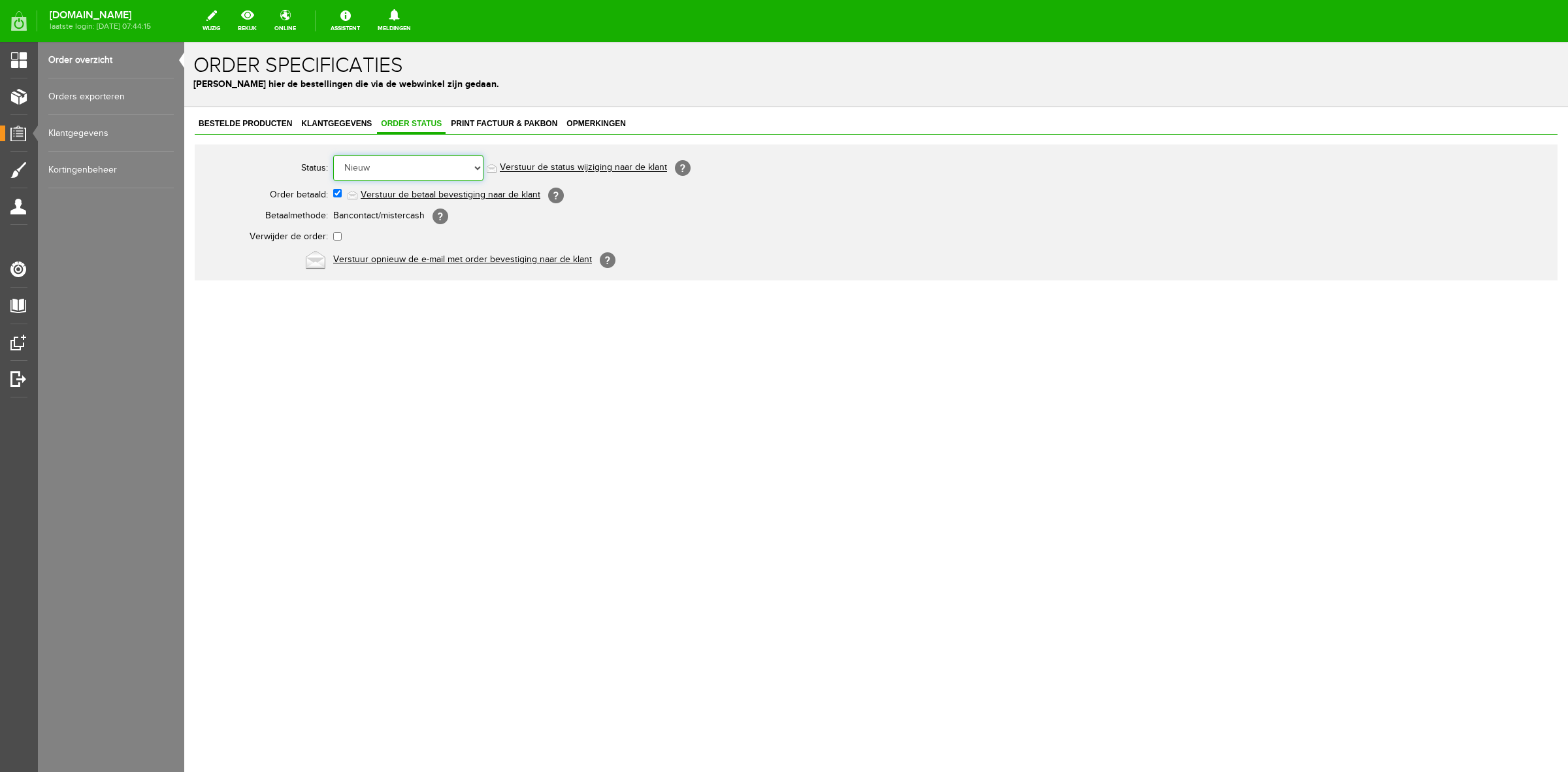
click at [426, 170] on select "Order niet afgerond Nieuw Order in behandeling Wacht op leverancier Wacht op be…" at bounding box center [408, 167] width 151 height 26
select select "3"
click at [333, 155] on select "Order niet afgerond Nieuw Order in behandeling Wacht op leverancier Wacht op be…" at bounding box center [408, 167] width 151 height 26
click at [113, 57] on link "Order overzicht" at bounding box center [111, 60] width 125 height 36
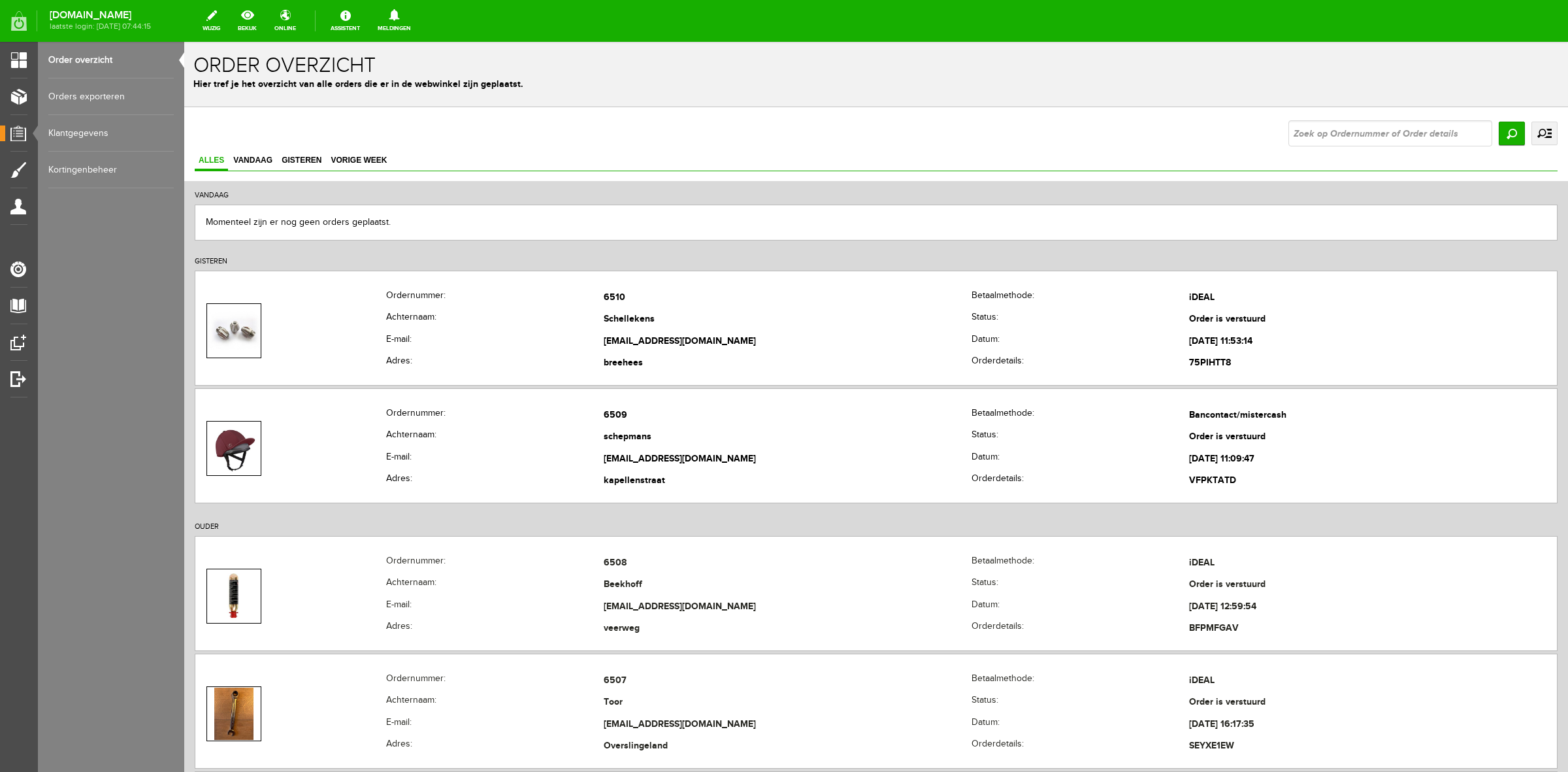
click at [1538, 138] on link "uitgebreid zoeken" at bounding box center [1544, 133] width 26 height 24
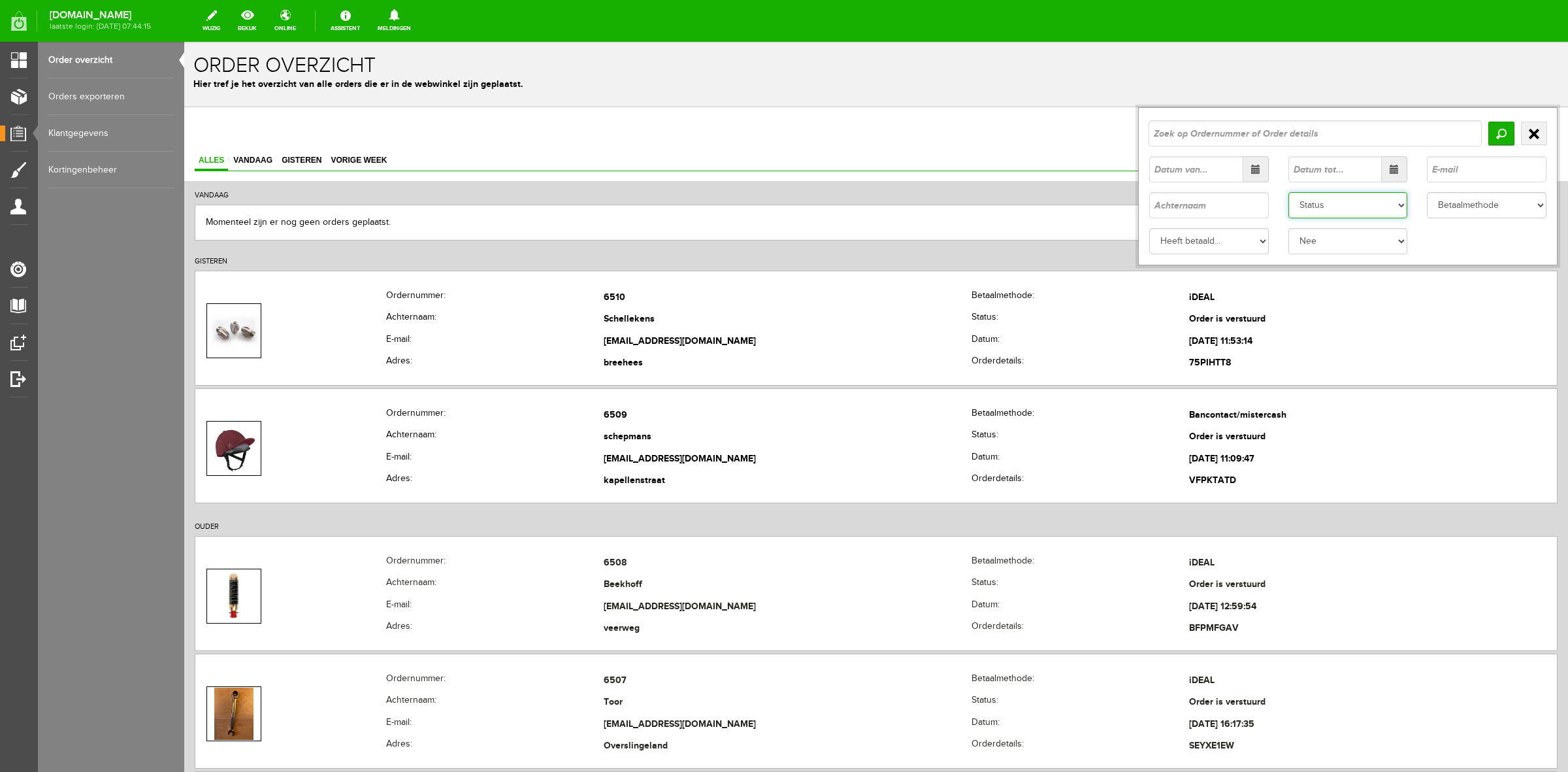
click at [1377, 206] on select "Status Order niet afgerond Nieuw Order in behandeling Wacht op leverancier Wach…" at bounding box center [1348, 205] width 120 height 26
click at [1289, 192] on select "Status Order niet afgerond Nieuw Order in behandeling Wacht op leverancier Wach…" at bounding box center [1348, 205] width 120 height 26
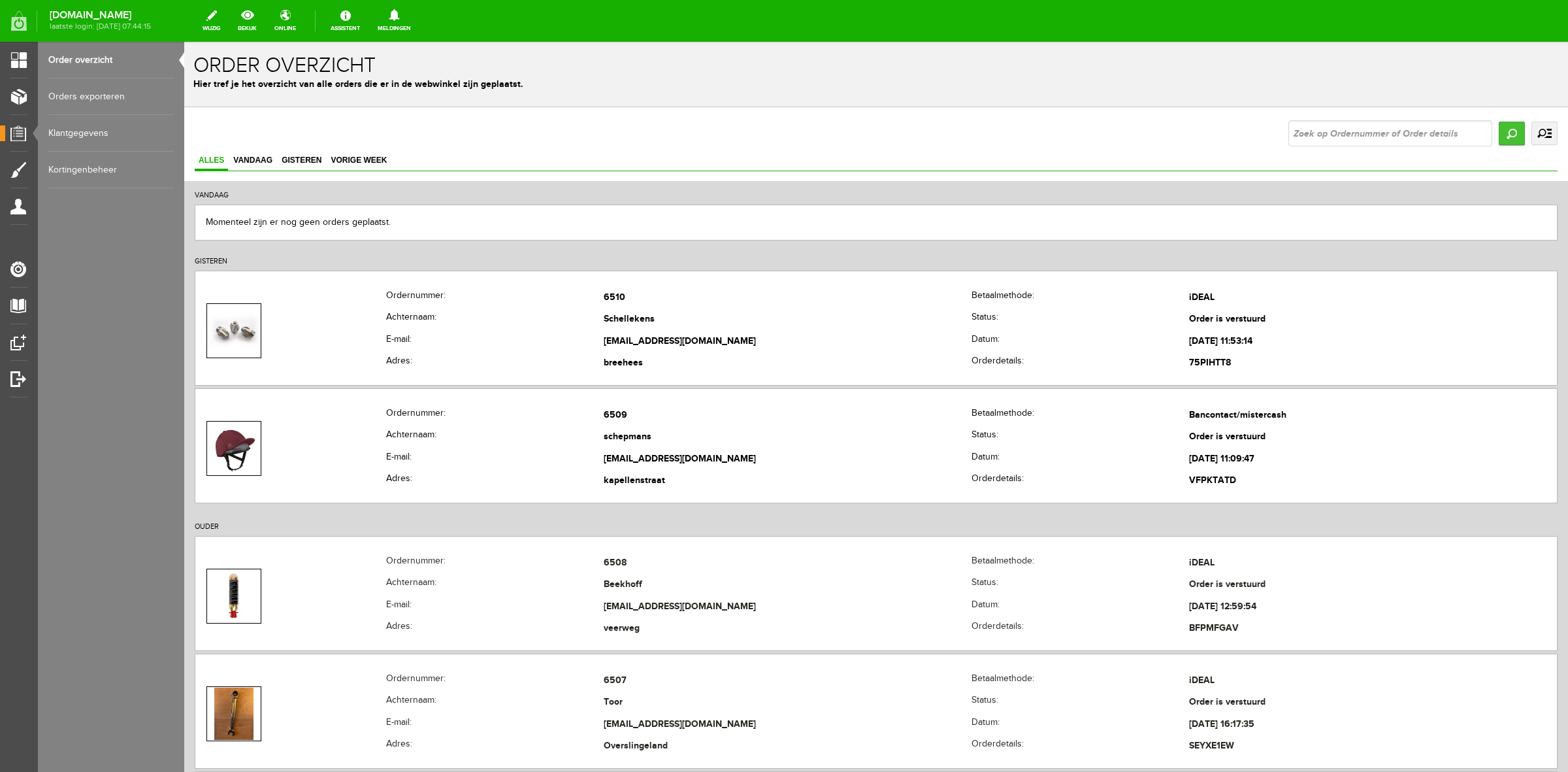
click at [1499, 128] on input "Zoeken" at bounding box center [1512, 133] width 26 height 24
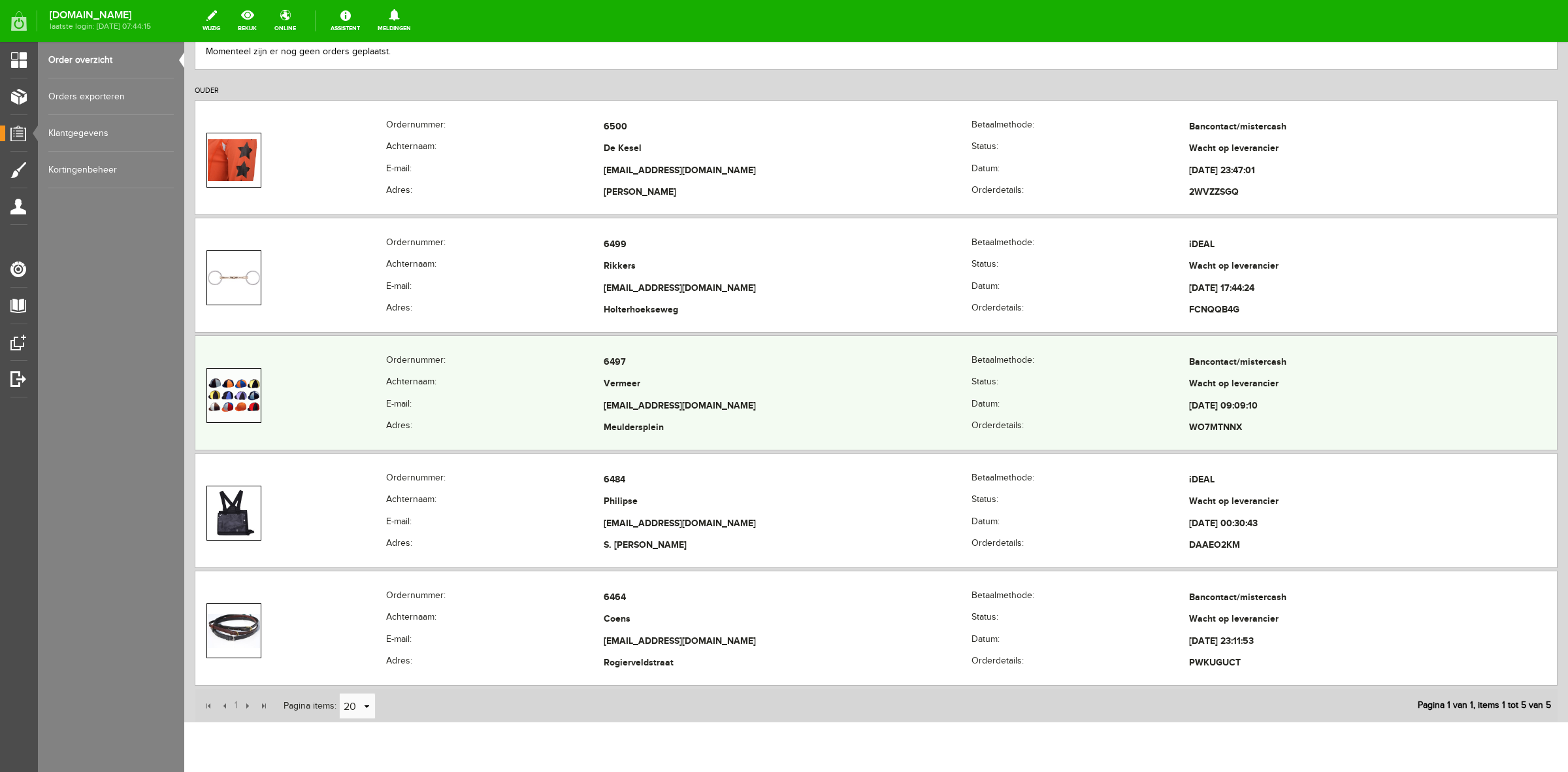
scroll to position [286, 0]
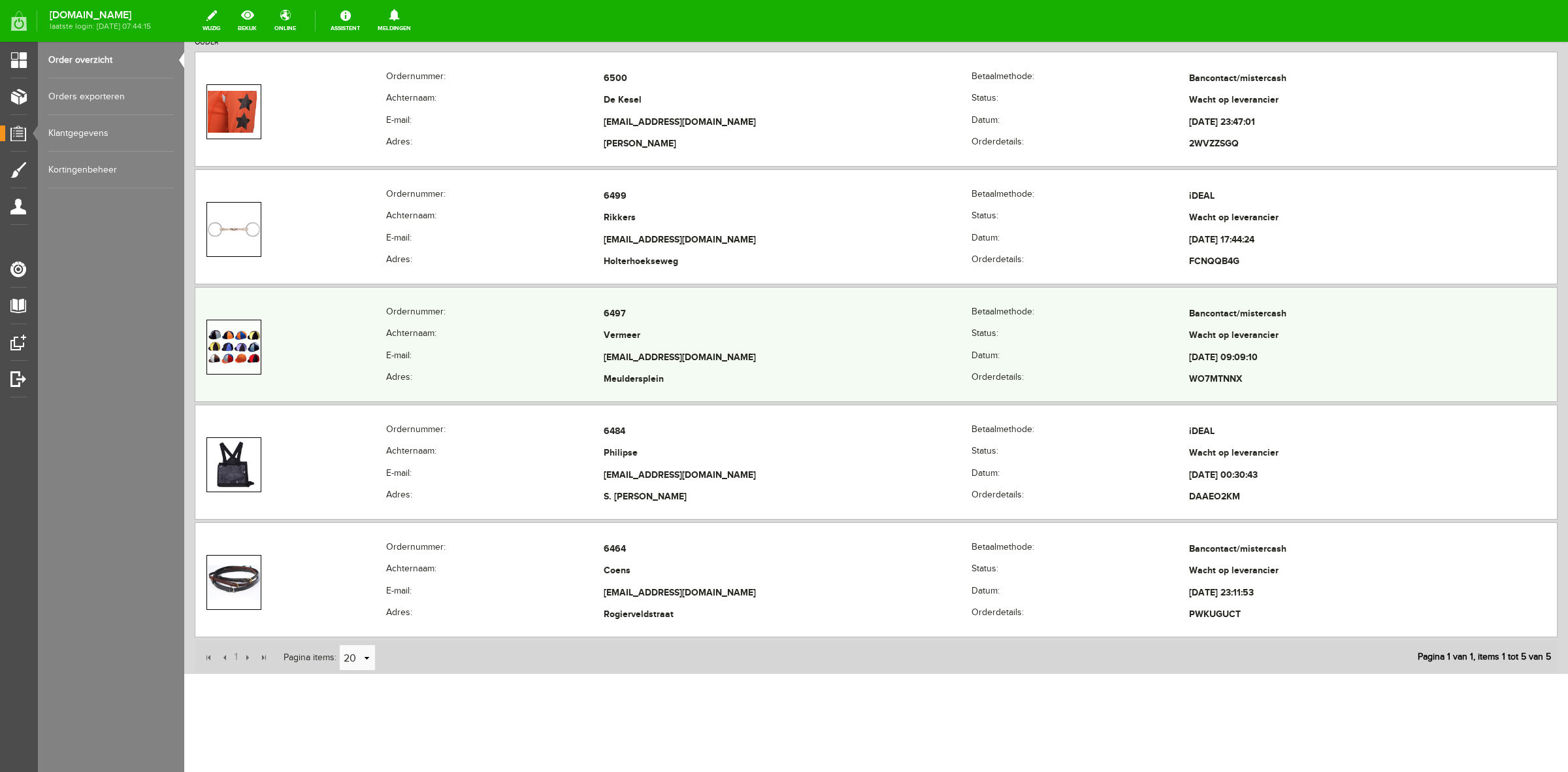
click at [339, 355] on td at bounding box center [290, 347] width 191 height 87
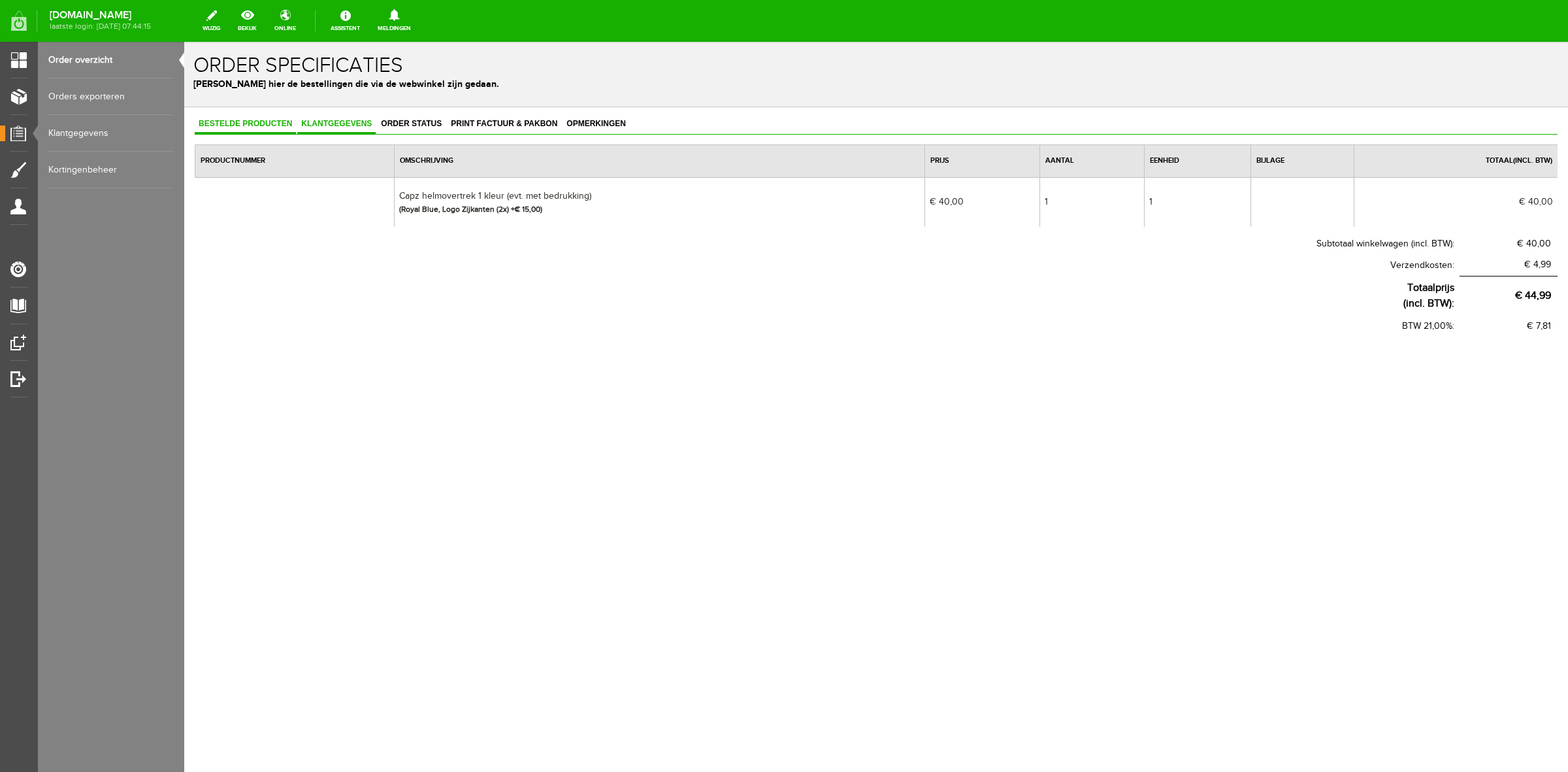
click at [361, 123] on span "Klantgegevens" at bounding box center [336, 124] width 79 height 10
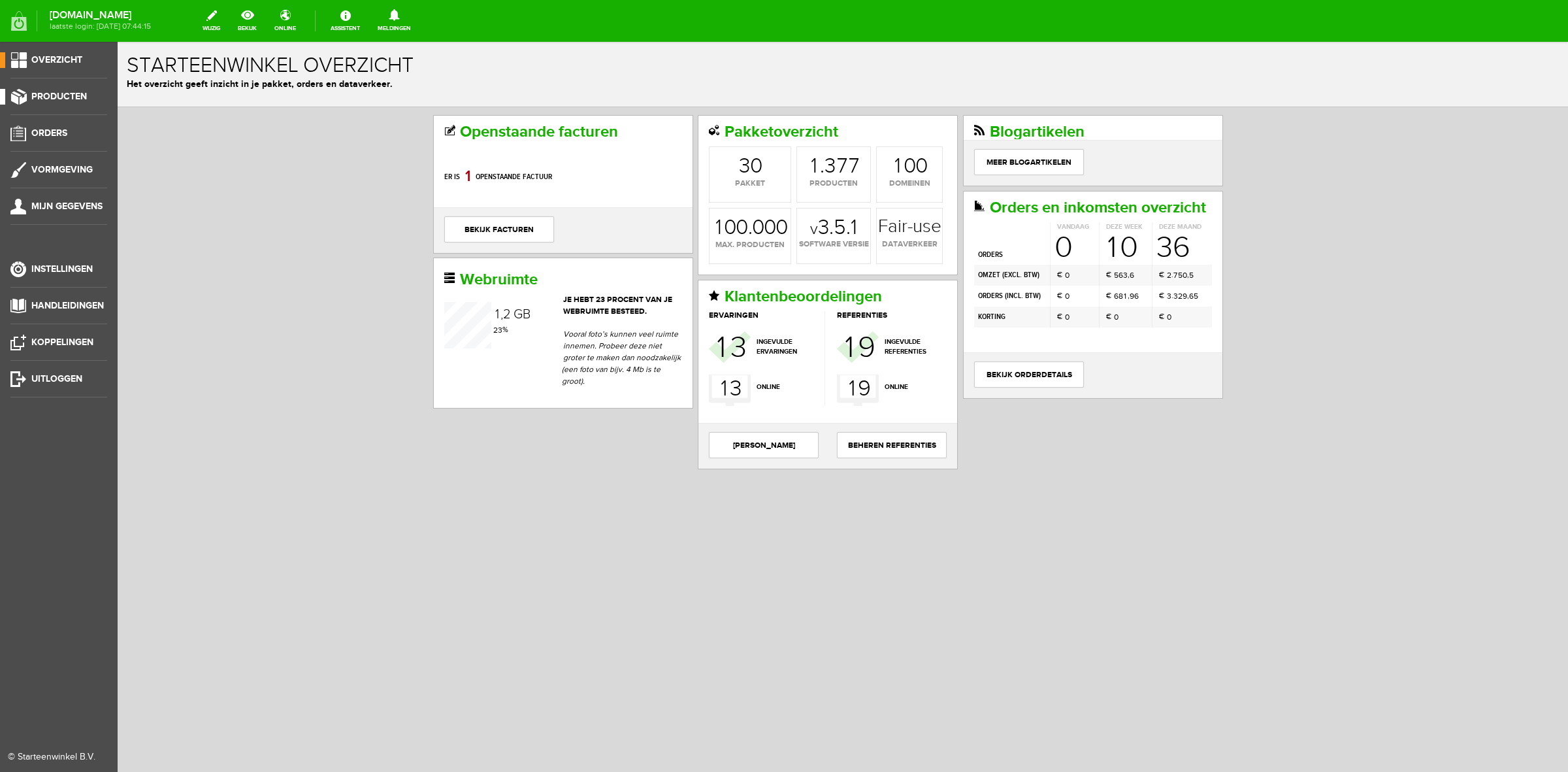
click at [63, 91] on span "Producten" at bounding box center [59, 97] width 56 height 11
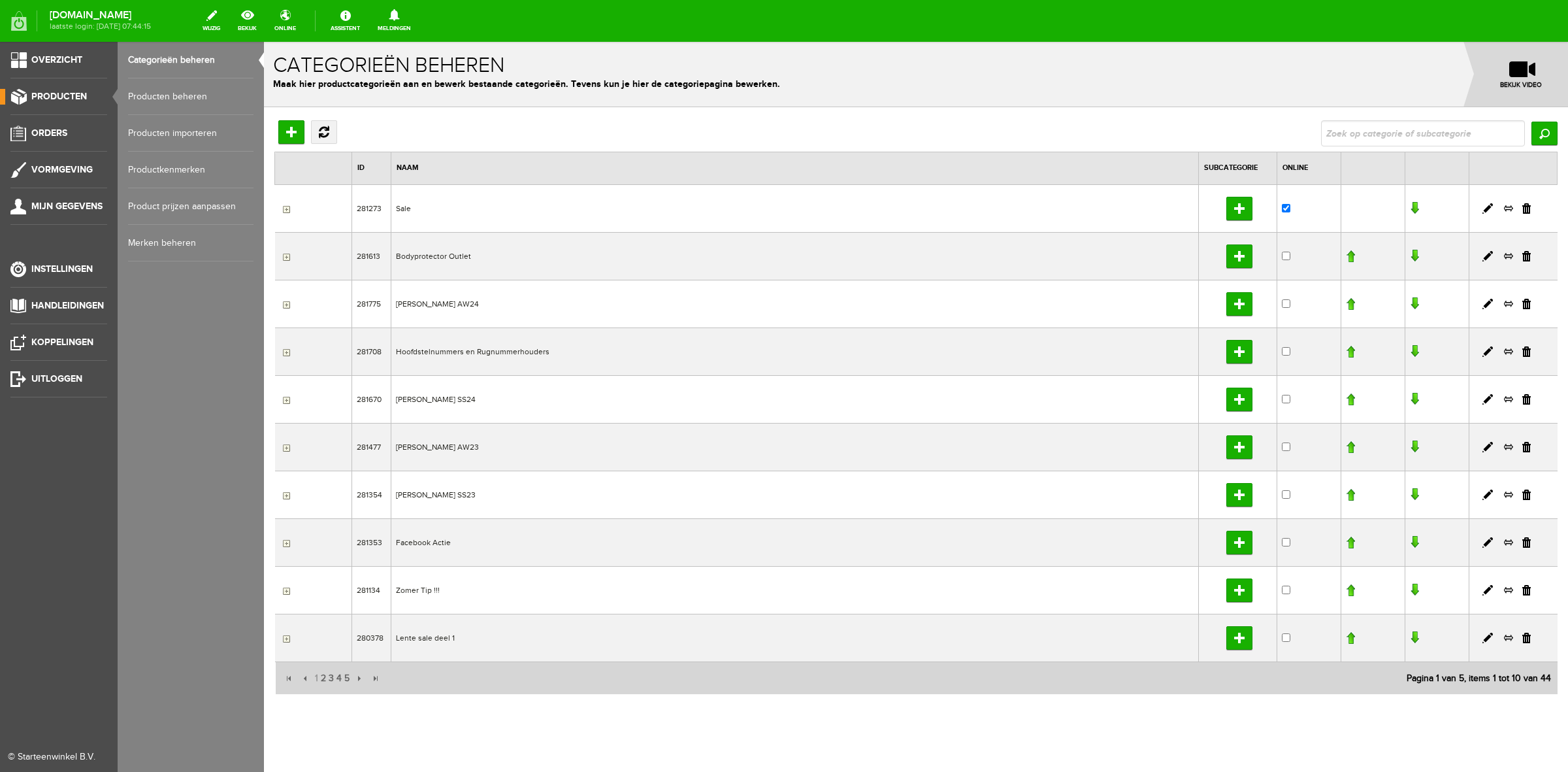
click at [161, 85] on link "Producten beheren" at bounding box center [190, 97] width 125 height 36
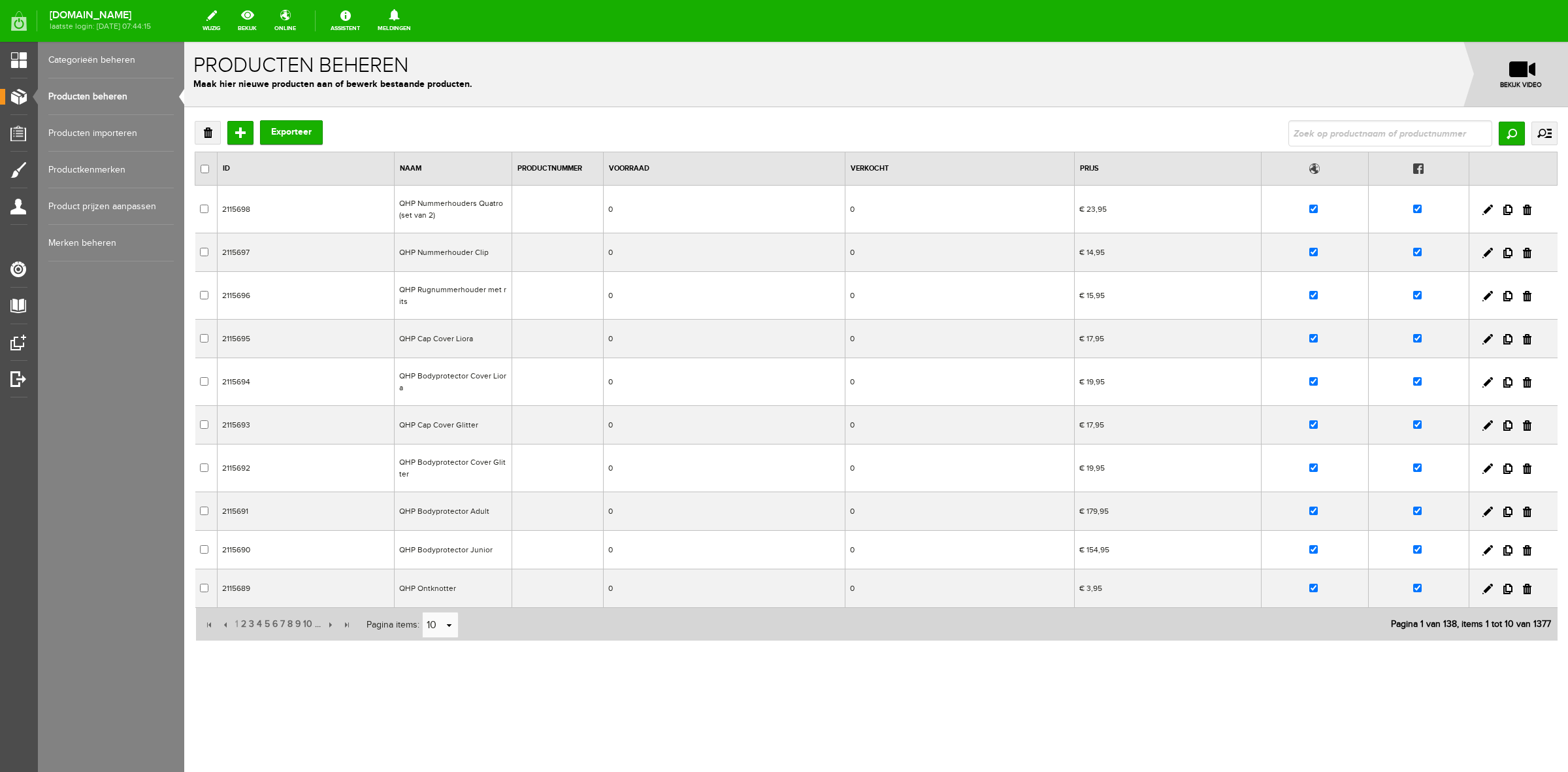
drag, startPoint x: 1262, startPoint y: 121, endPoint x: 1279, endPoint y: 125, distance: 17.5
click at [1267, 123] on div "Verwijderen Toevoegen Exporteer Zoeken uitgebreid zoeken Categorie Sale Bodypro…" at bounding box center [876, 133] width 1363 height 26
drag, startPoint x: 1288, startPoint y: 126, endPoint x: 1298, endPoint y: 126, distance: 10.0
click at [1290, 126] on div "Verwijderen Toevoegen Exporteer Zoeken uitgebreid zoeken Categorie Sale Bodypro…" at bounding box center [876, 133] width 1363 height 26
click at [1298, 126] on input "text" at bounding box center [1390, 133] width 204 height 26
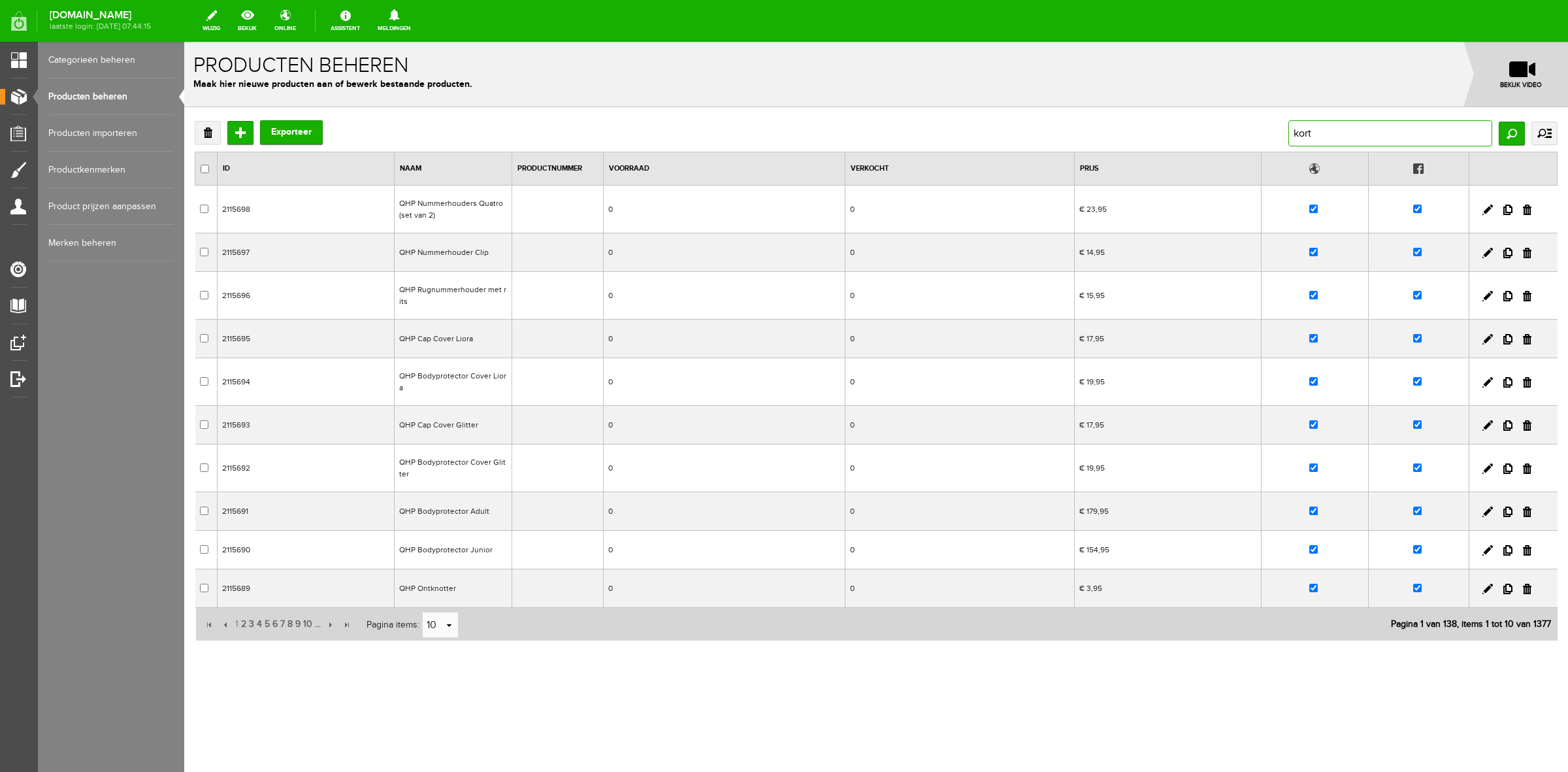
type input "korte"
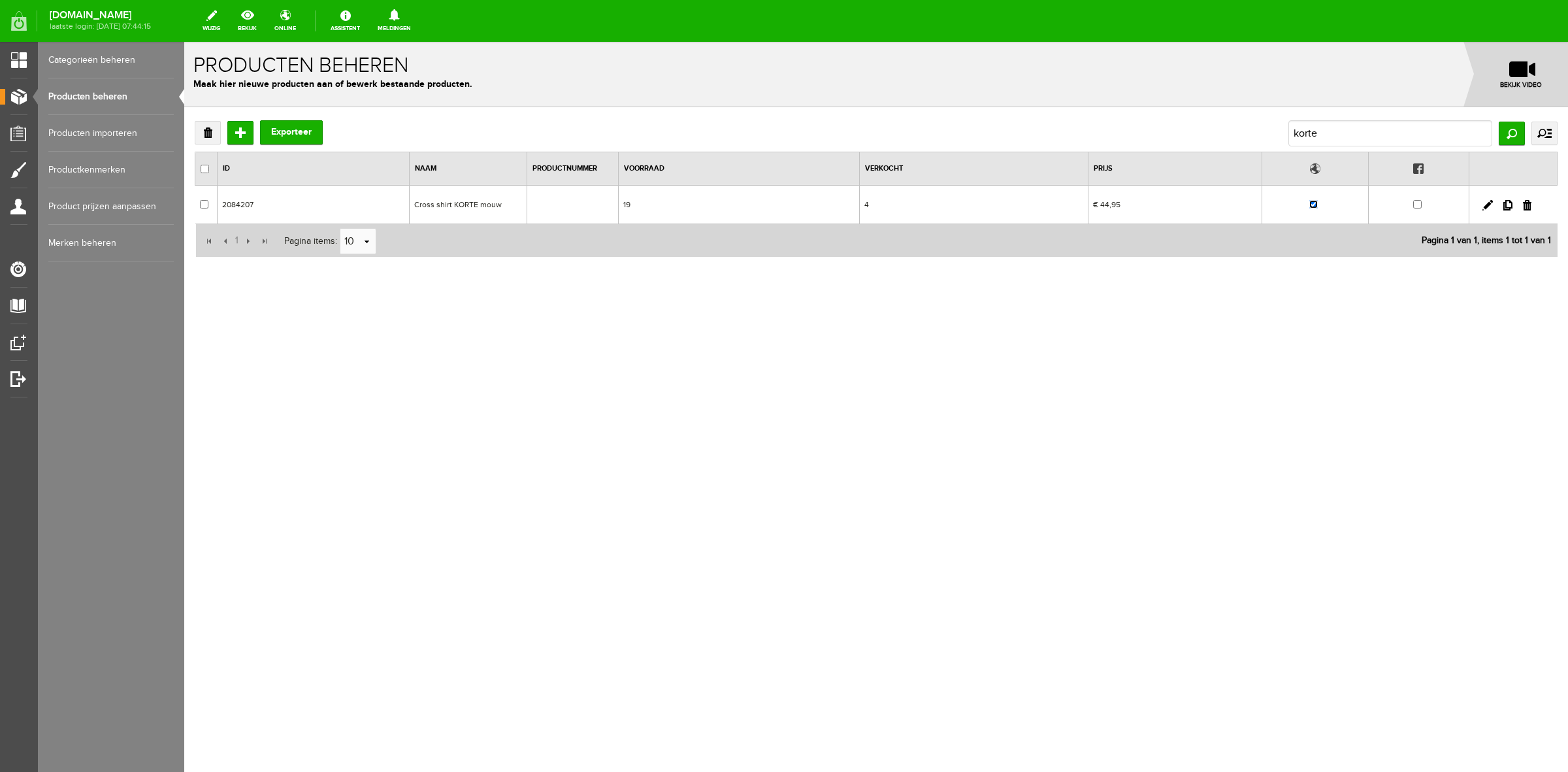
click at [1312, 202] on input "checkbox" at bounding box center [1313, 204] width 9 height 9
checkbox input "false"
click at [1489, 205] on link at bounding box center [1488, 205] width 10 height 10
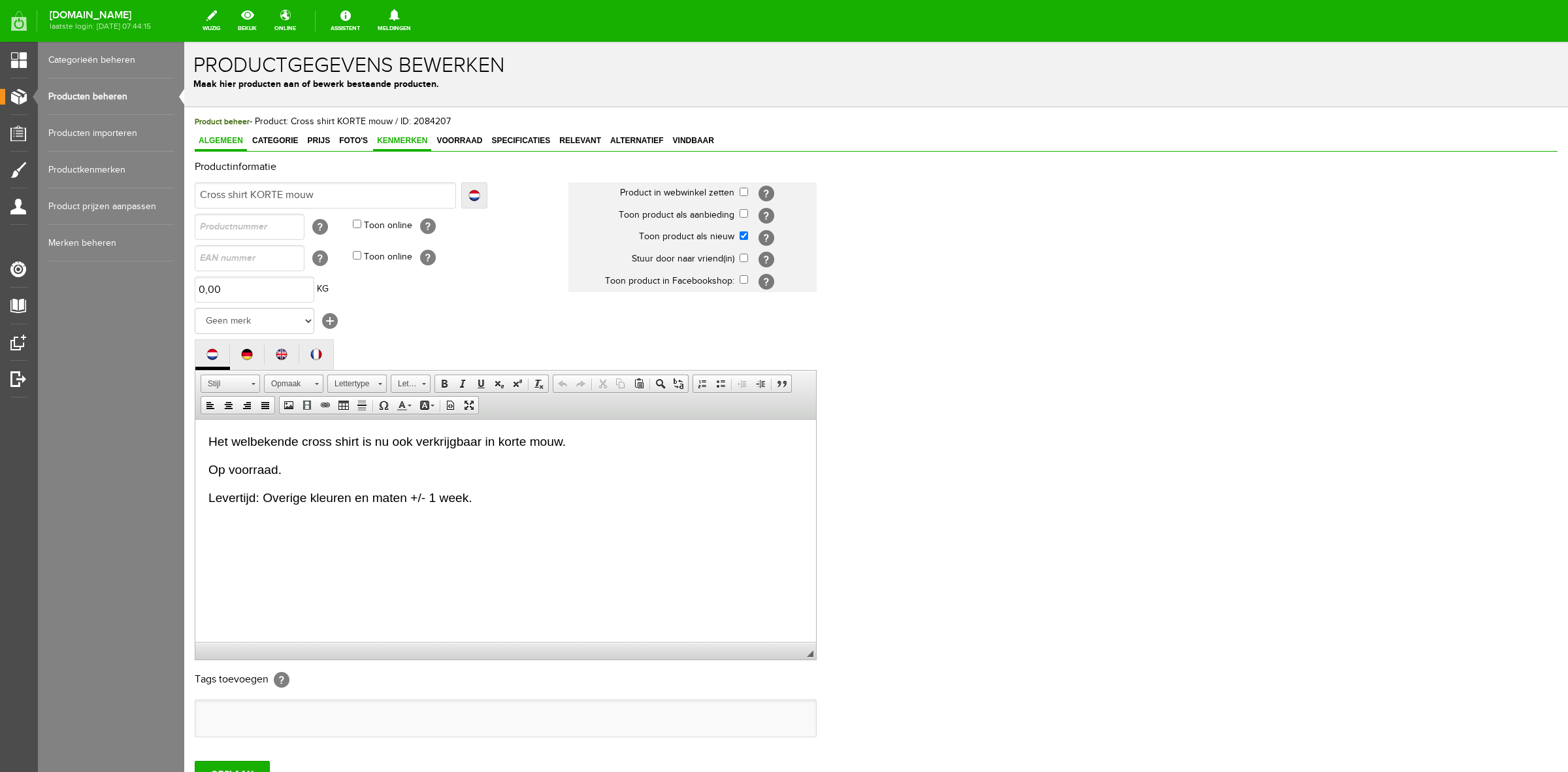
click at [406, 140] on span "Kenmerken" at bounding box center [401, 140] width 58 height 10
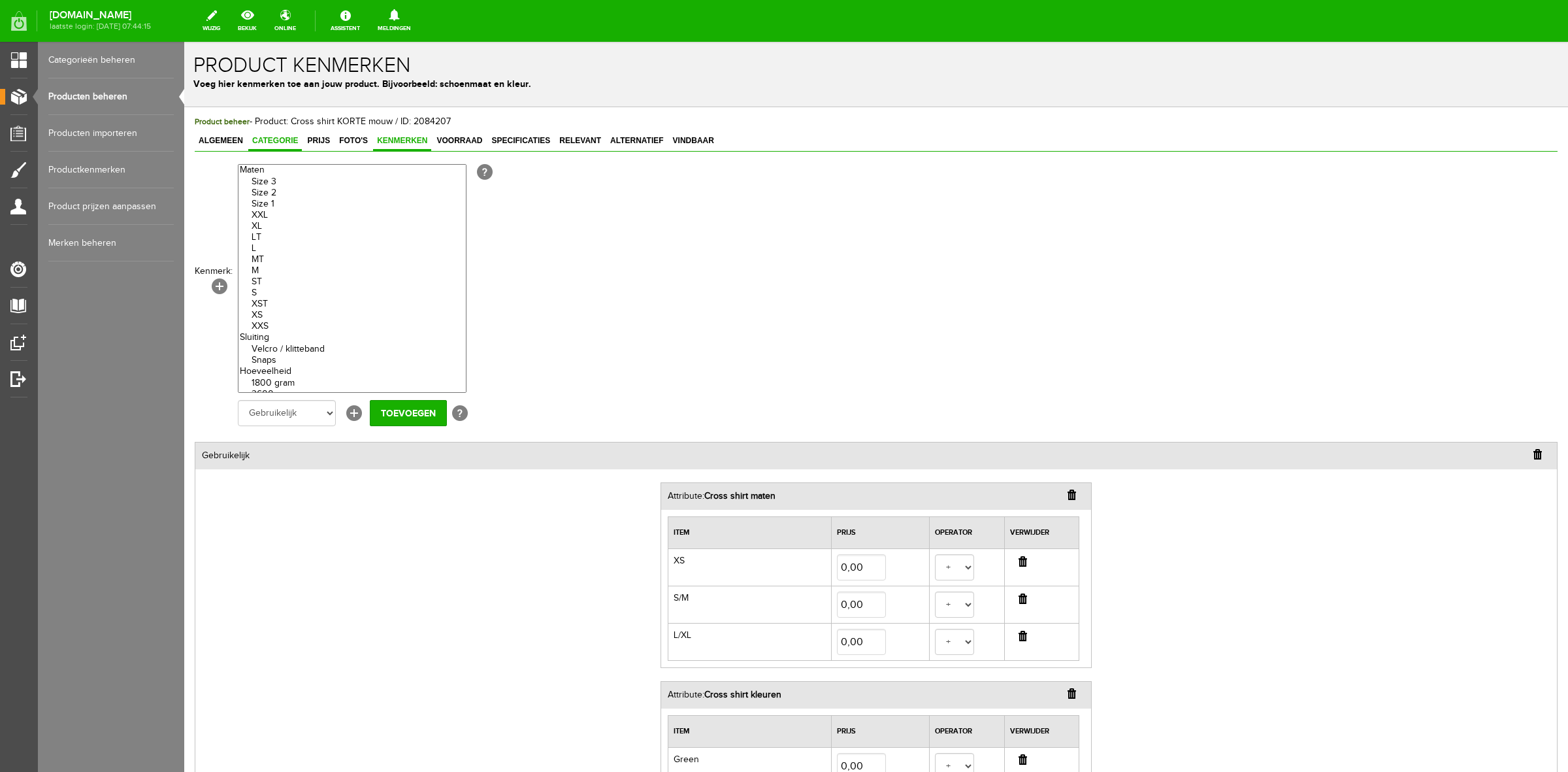
click at [255, 148] on link "Categorie" at bounding box center [275, 141] width 54 height 19
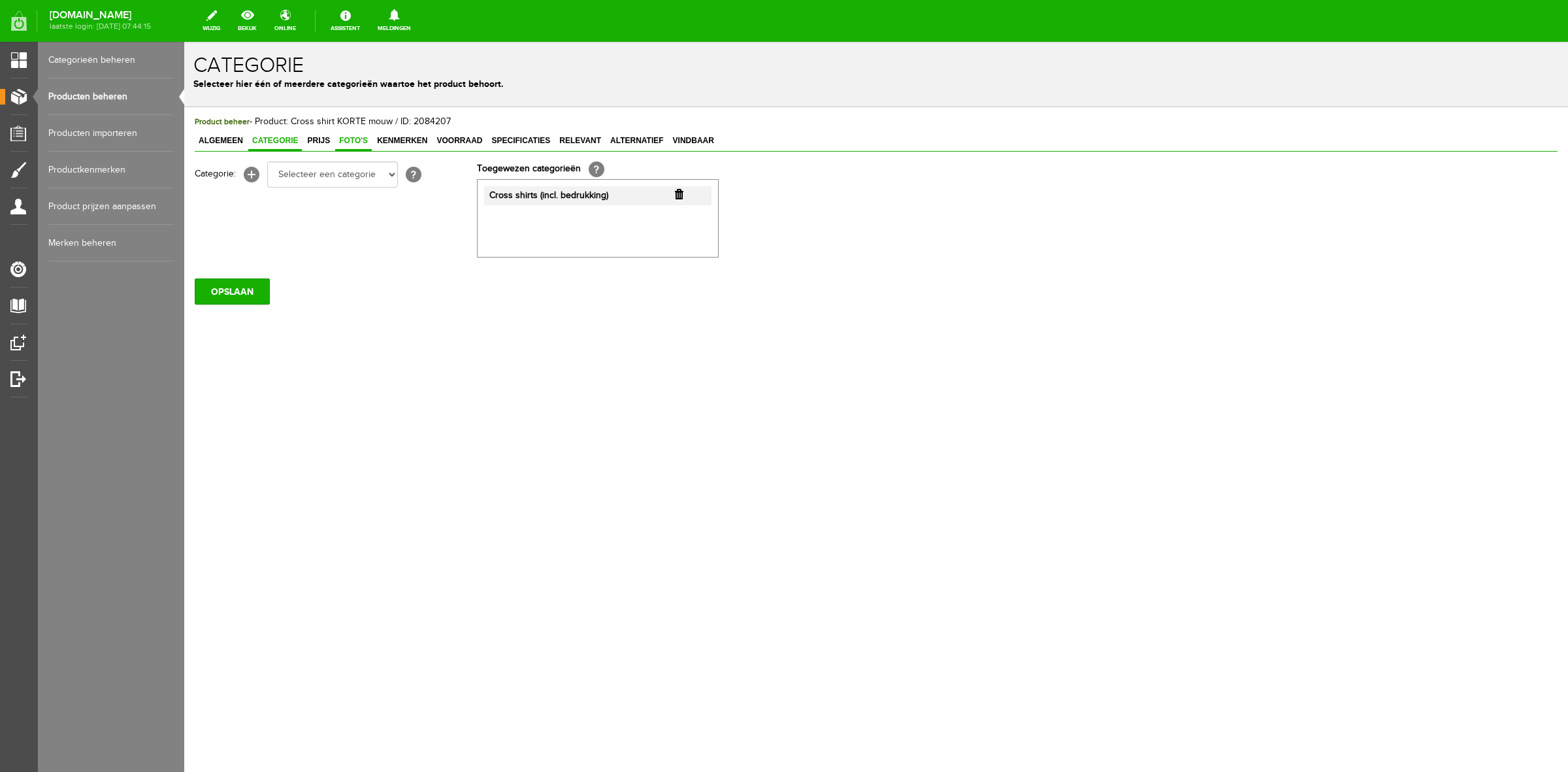
click at [347, 140] on span "Foto's" at bounding box center [354, 140] width 36 height 10
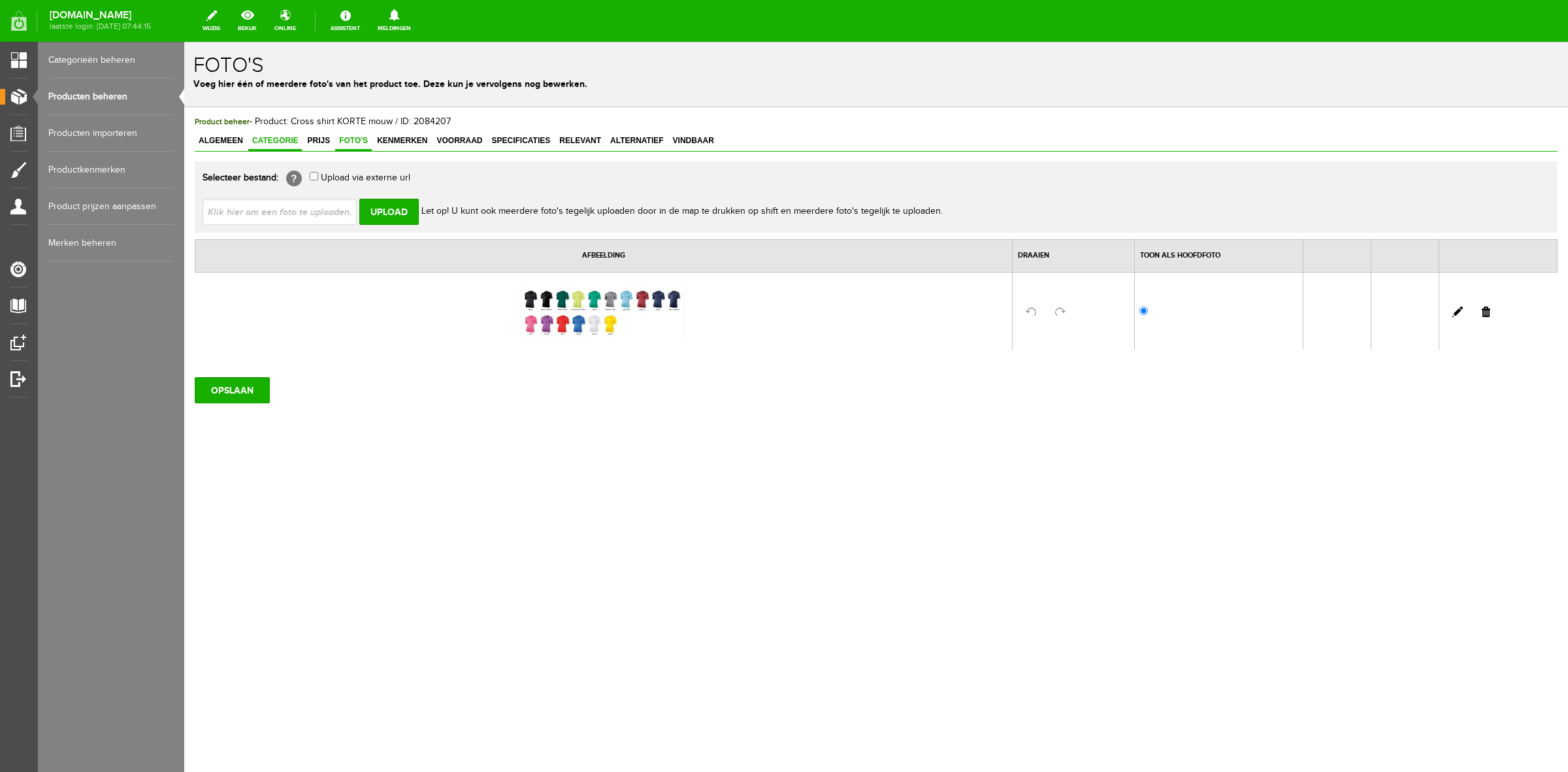
click at [275, 136] on span "Categorie" at bounding box center [275, 140] width 54 height 10
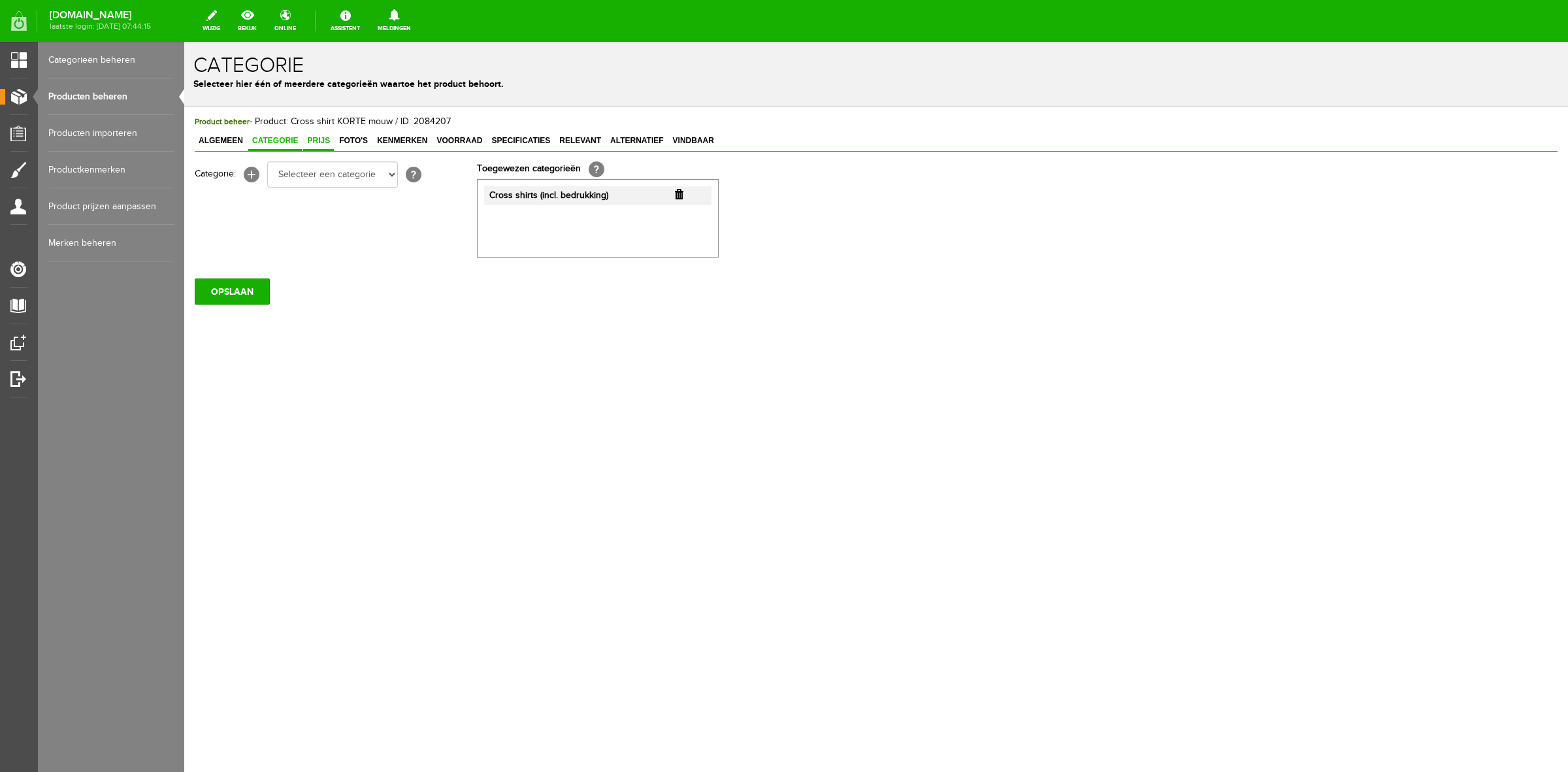
click at [309, 140] on span "Prijs" at bounding box center [318, 140] width 31 height 10
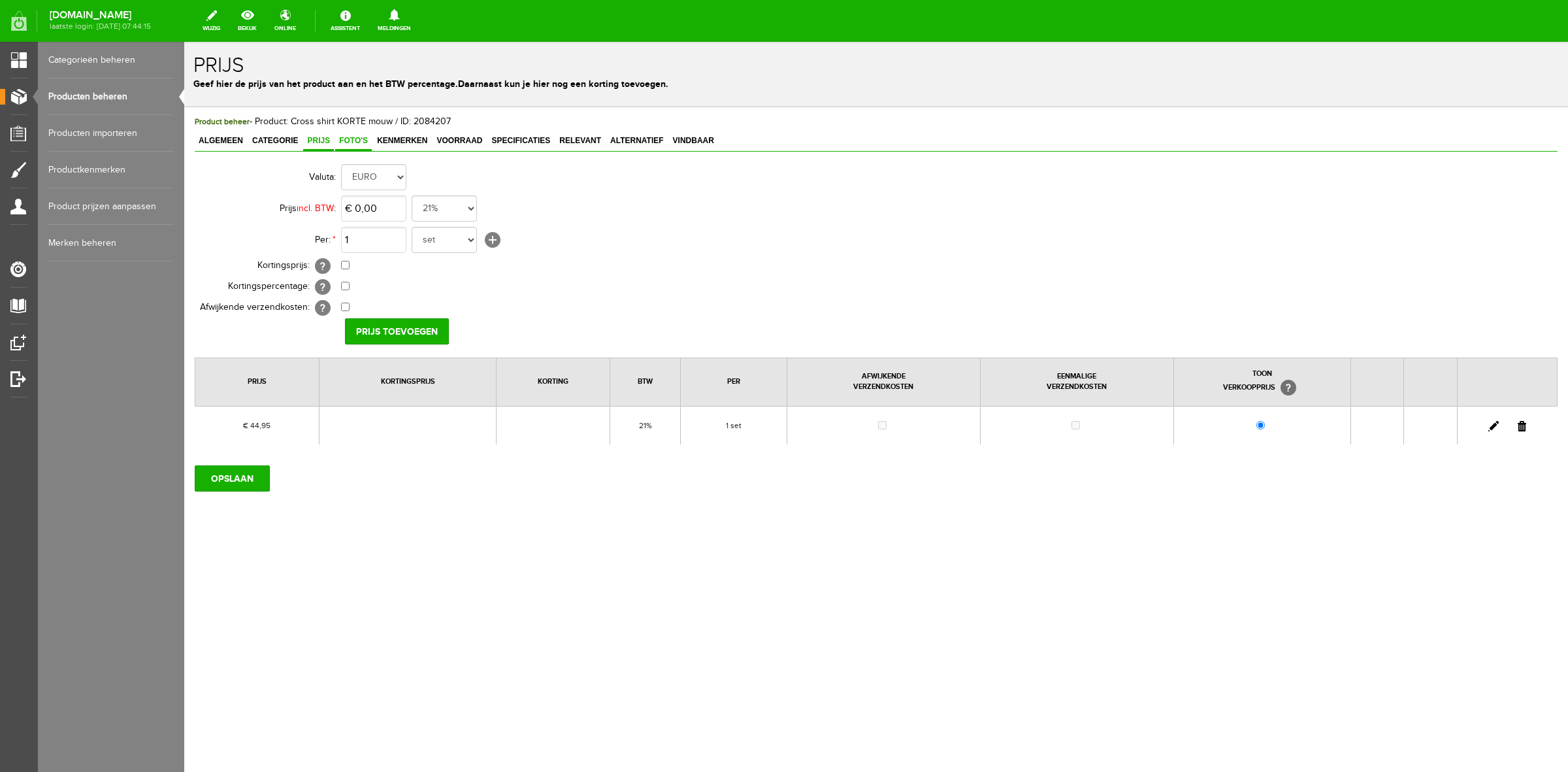
click at [343, 138] on span "Foto's" at bounding box center [354, 140] width 36 height 10
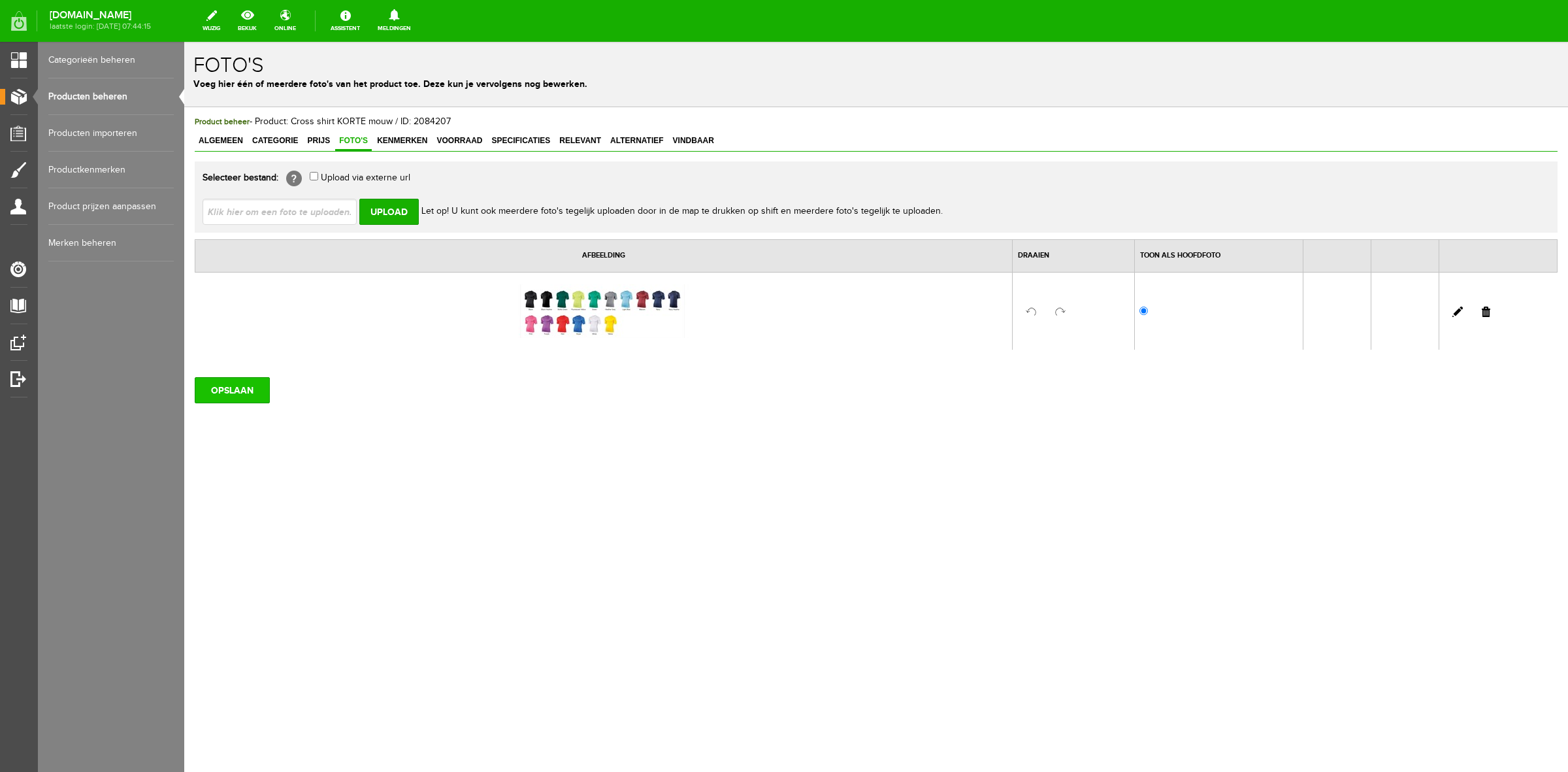
click at [243, 401] on input "OPSLAAN" at bounding box center [232, 390] width 75 height 26
click at [602, 139] on span "Relevant" at bounding box center [580, 140] width 50 height 10
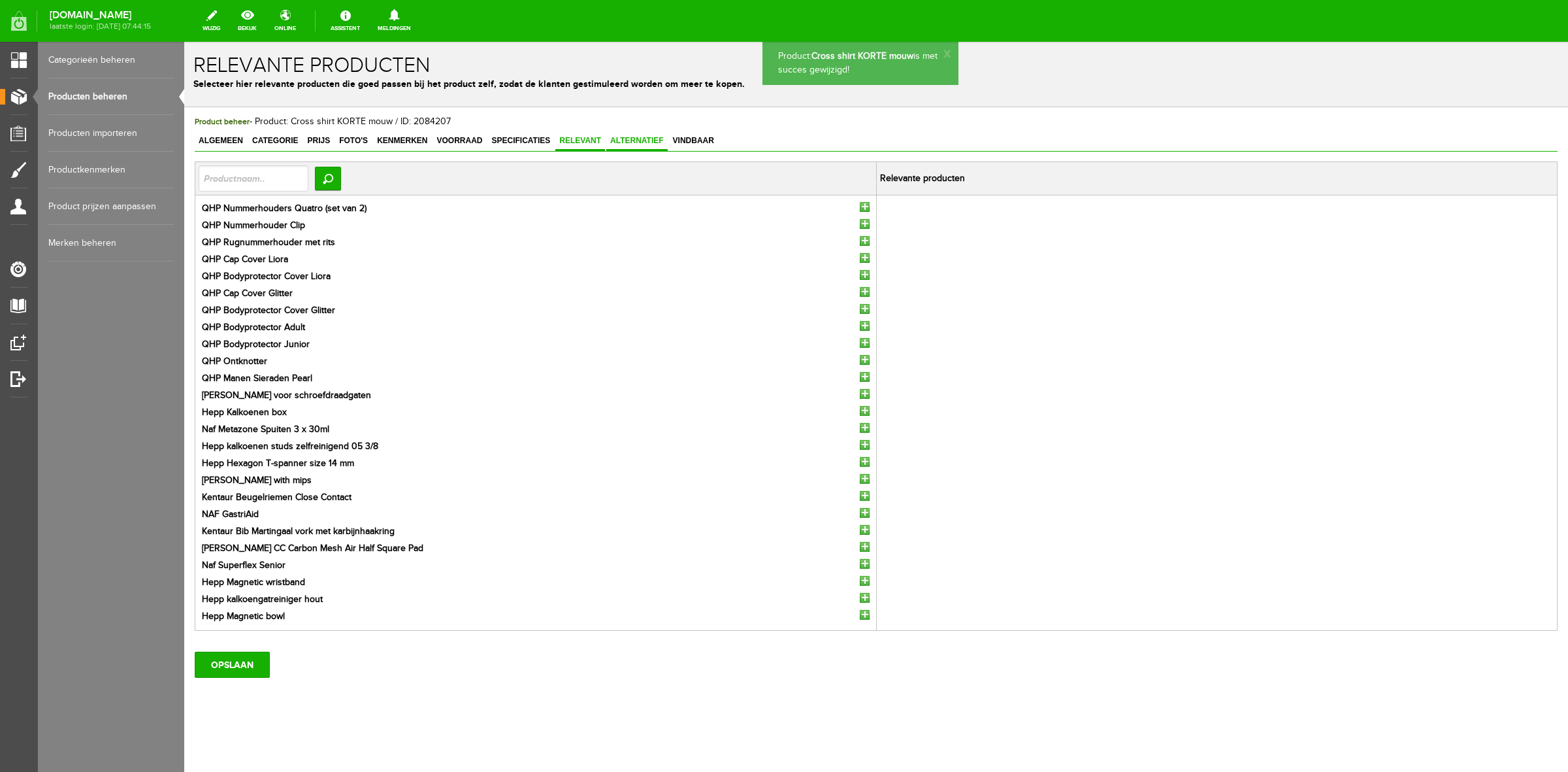
click at [628, 138] on span "Alternatief" at bounding box center [637, 140] width 61 height 10
click at [260, 682] on div "Product beheer - Product: Cross shirt KORTE mouw / ID: 2084207 Algemeen Categor…" at bounding box center [876, 440] width 1384 height 667
click at [256, 675] on input "OPSLAAN" at bounding box center [232, 664] width 75 height 26
